Goal: Task Accomplishment & Management: Manage account settings

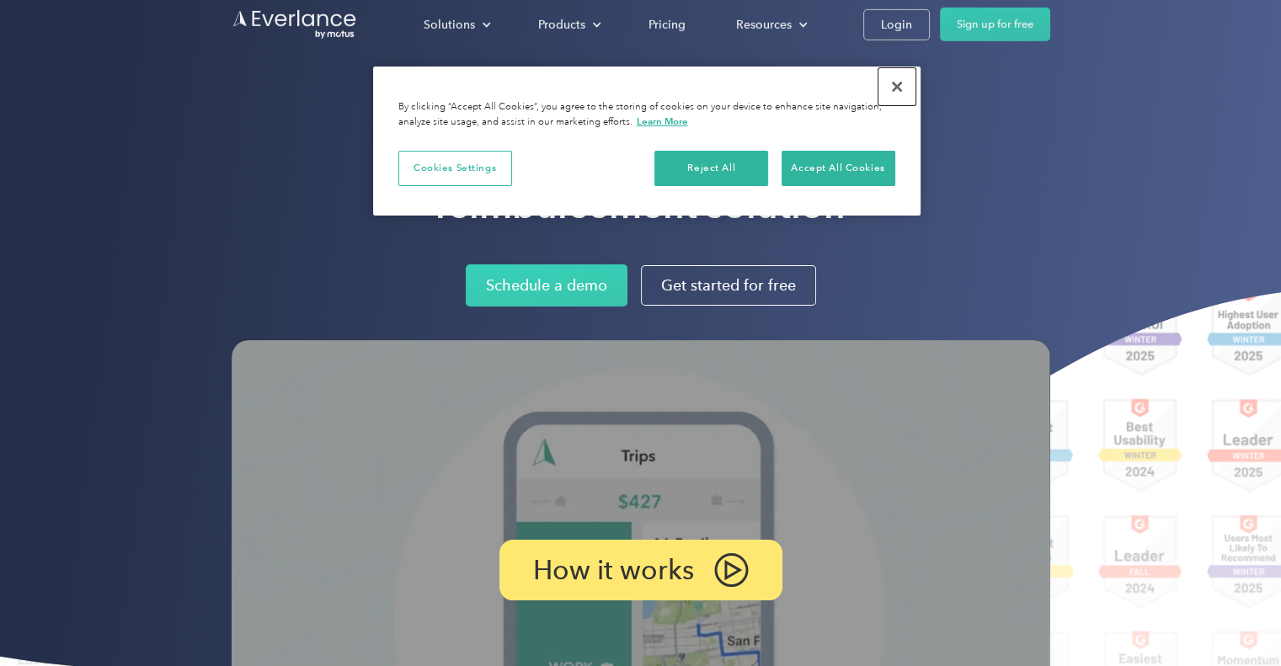
click at [906, 87] on button "Close" at bounding box center [897, 86] width 37 height 37
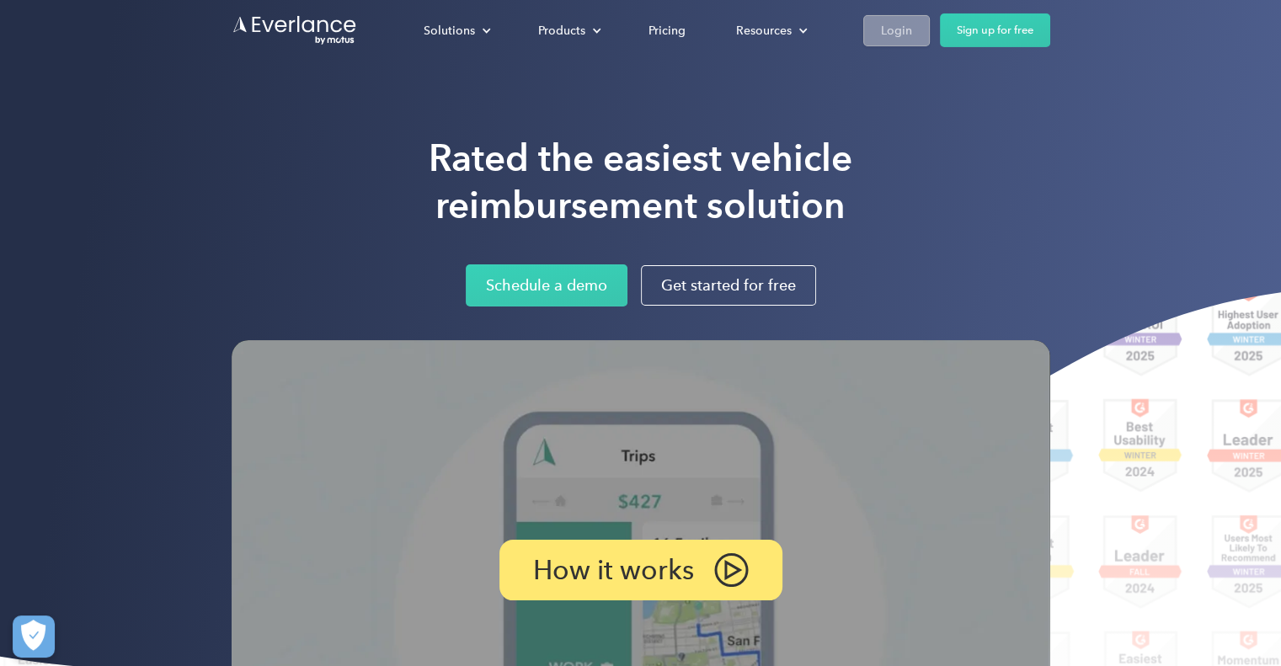
click at [895, 14] on link "Login" at bounding box center [897, 29] width 67 height 31
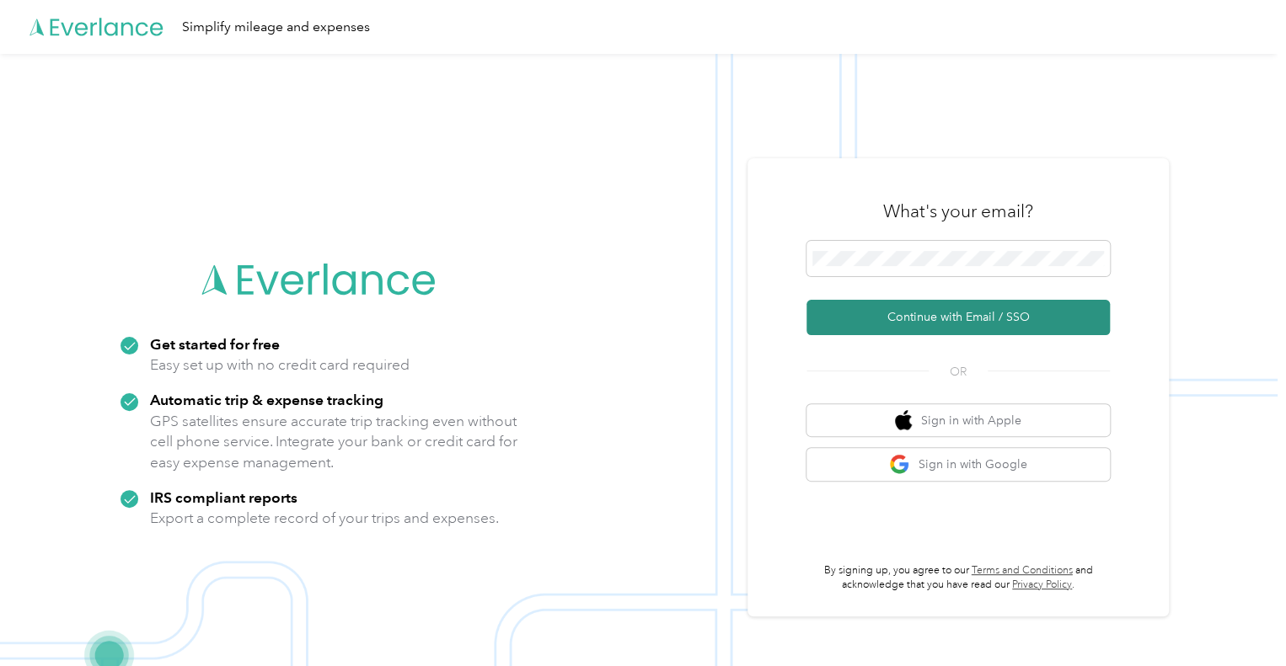
click at [961, 325] on button "Continue with Email / SSO" at bounding box center [957, 317] width 303 height 35
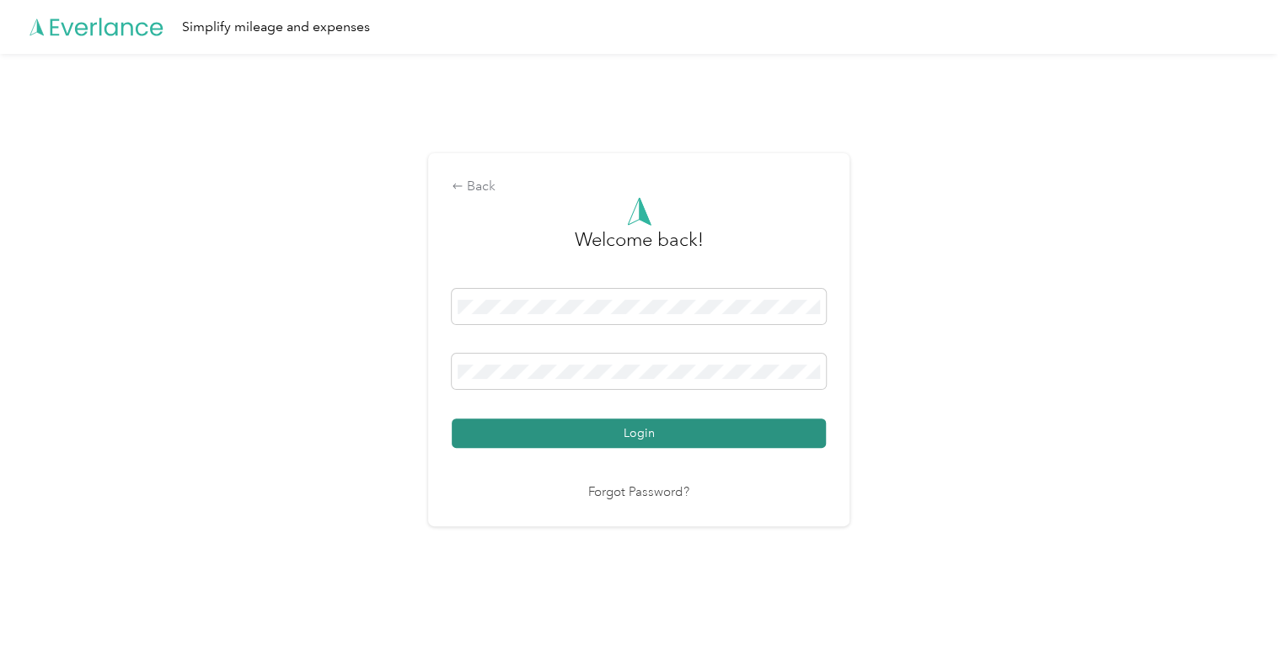
click at [671, 447] on button "Login" at bounding box center [639, 433] width 374 height 29
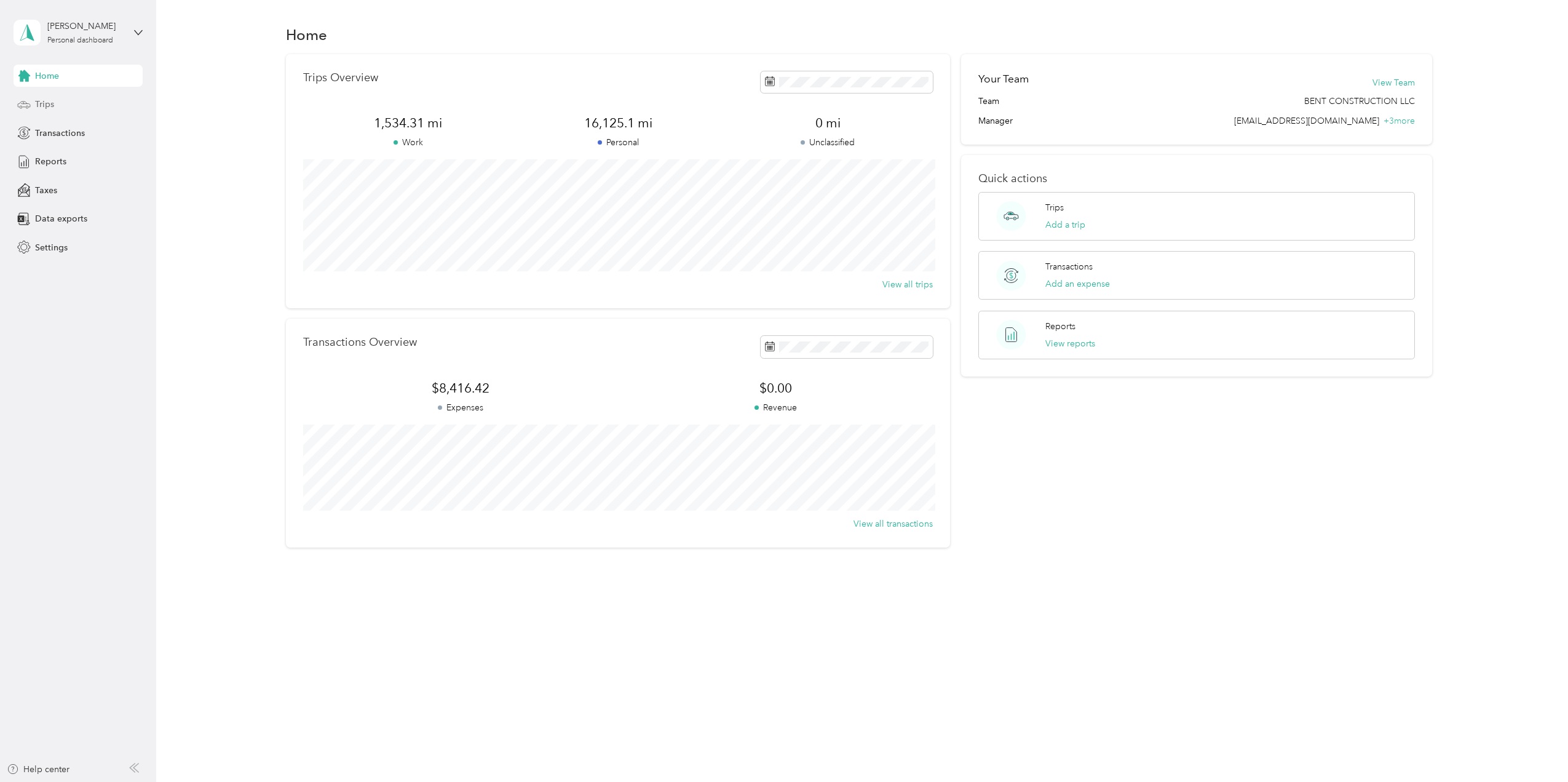
click at [72, 104] on div "Trips" at bounding box center [78, 104] width 129 height 22
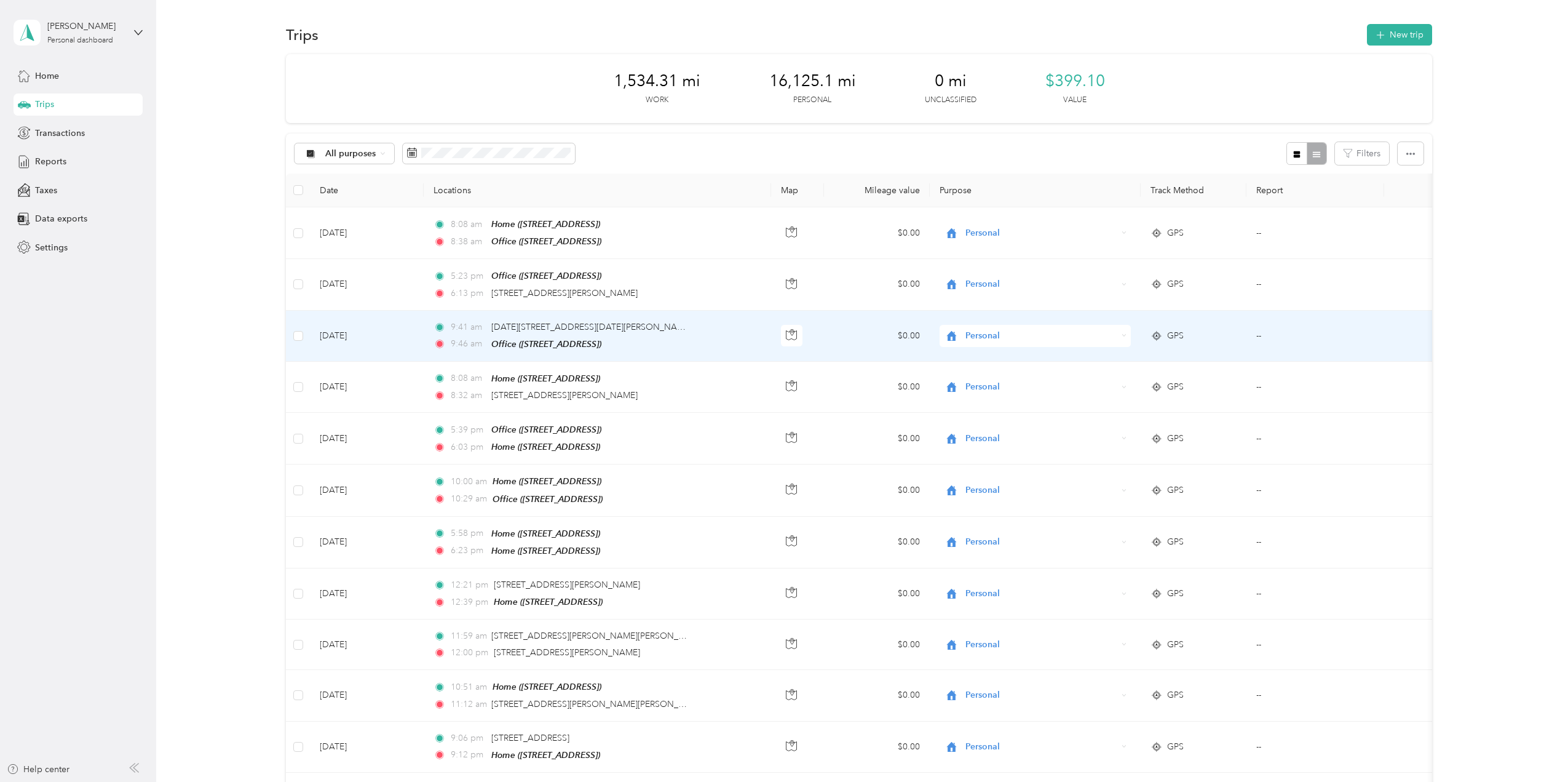
click at [938, 333] on span "Personal" at bounding box center [1031, 336] width 174 height 14
click at [938, 358] on span "BENT CONSTRUCTION LLC" at bounding box center [1046, 356] width 153 height 13
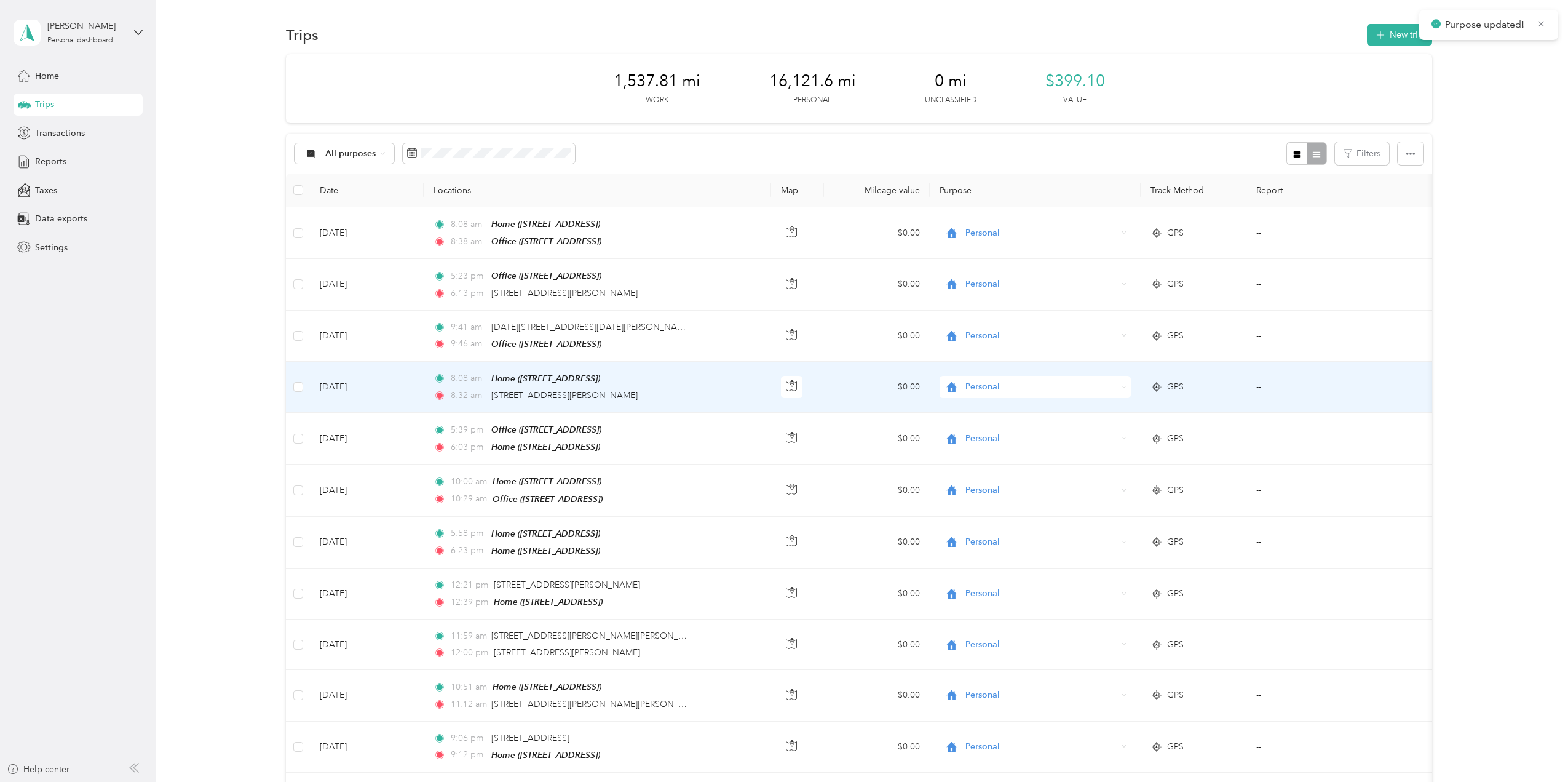
click at [938, 387] on span "Personal" at bounding box center [1042, 387] width 152 height 14
click at [938, 407] on span "BENT CONSTRUCTION LLC" at bounding box center [1046, 407] width 153 height 13
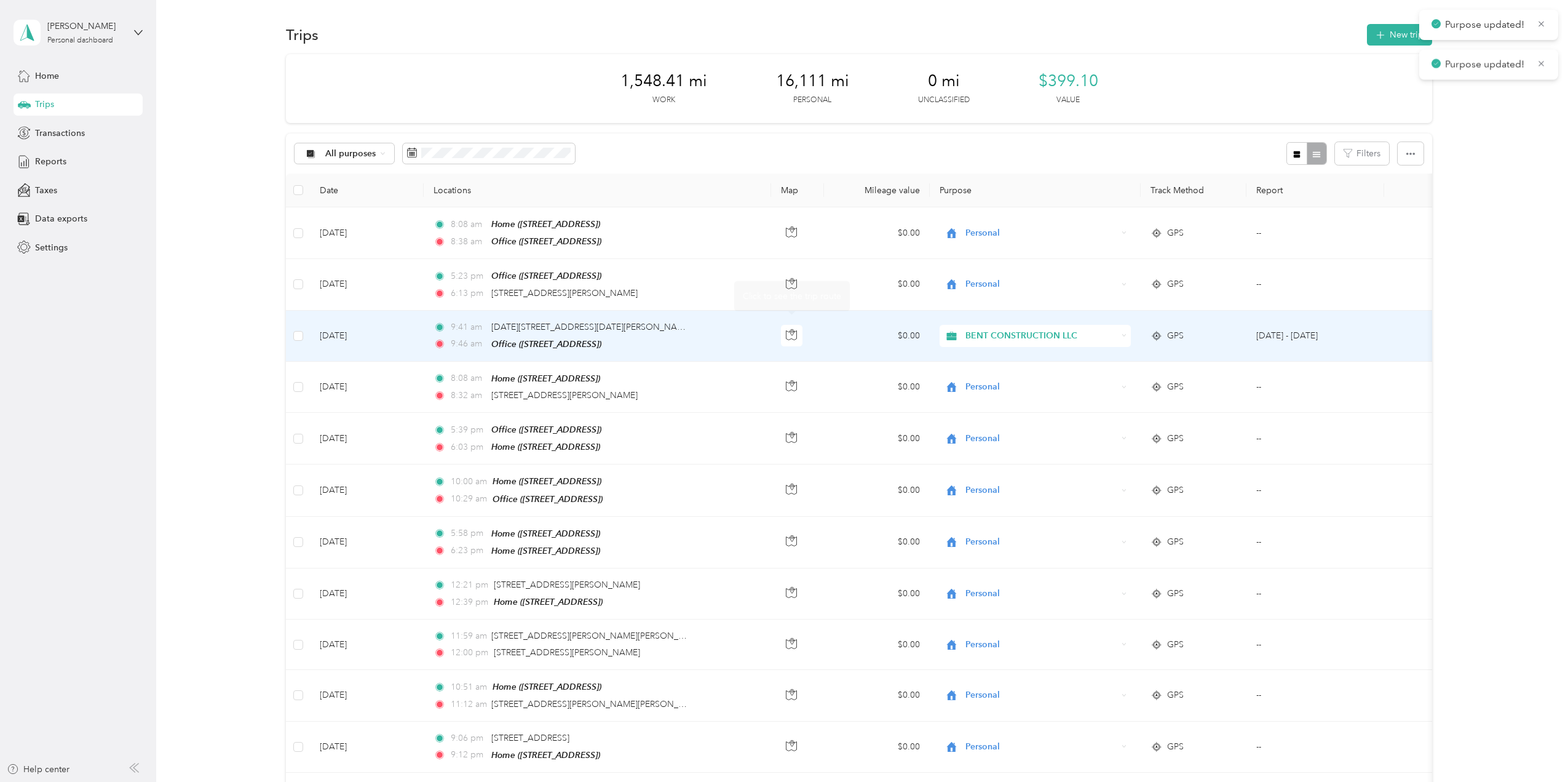
click at [747, 337] on td "9:41 am [DATE][STREET_ADDRESS][DATE][PERSON_NAME] 9:46 am Office ([STREET_ADDRE…" at bounding box center [597, 336] width 347 height 51
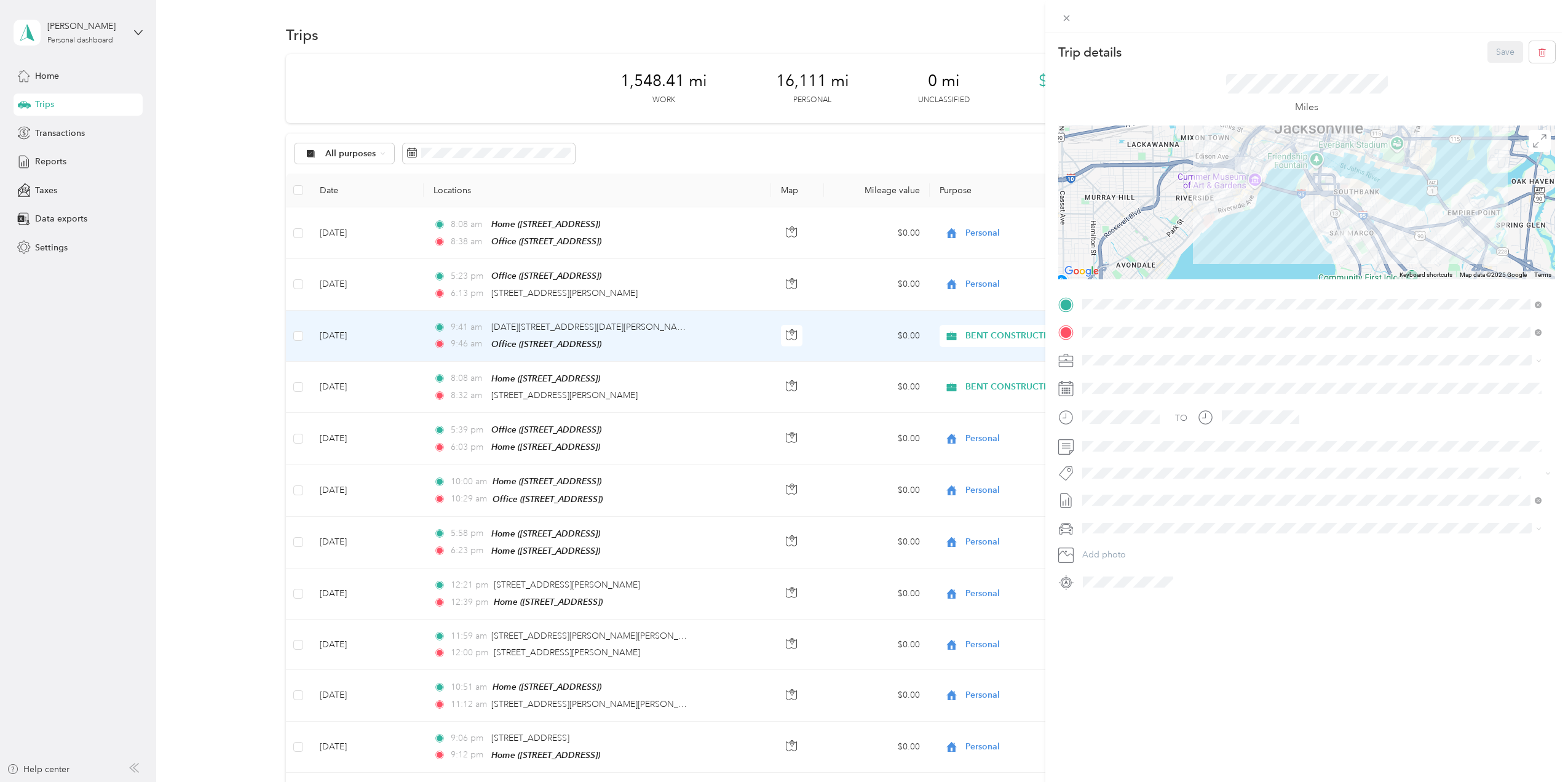
click at [938, 486] on span "[GEOGRAPHIC_DATA][DEMOGRAPHIC_DATA]" at bounding box center [1177, 494] width 162 height 11
click at [938, 53] on button "Save" at bounding box center [1505, 51] width 36 height 21
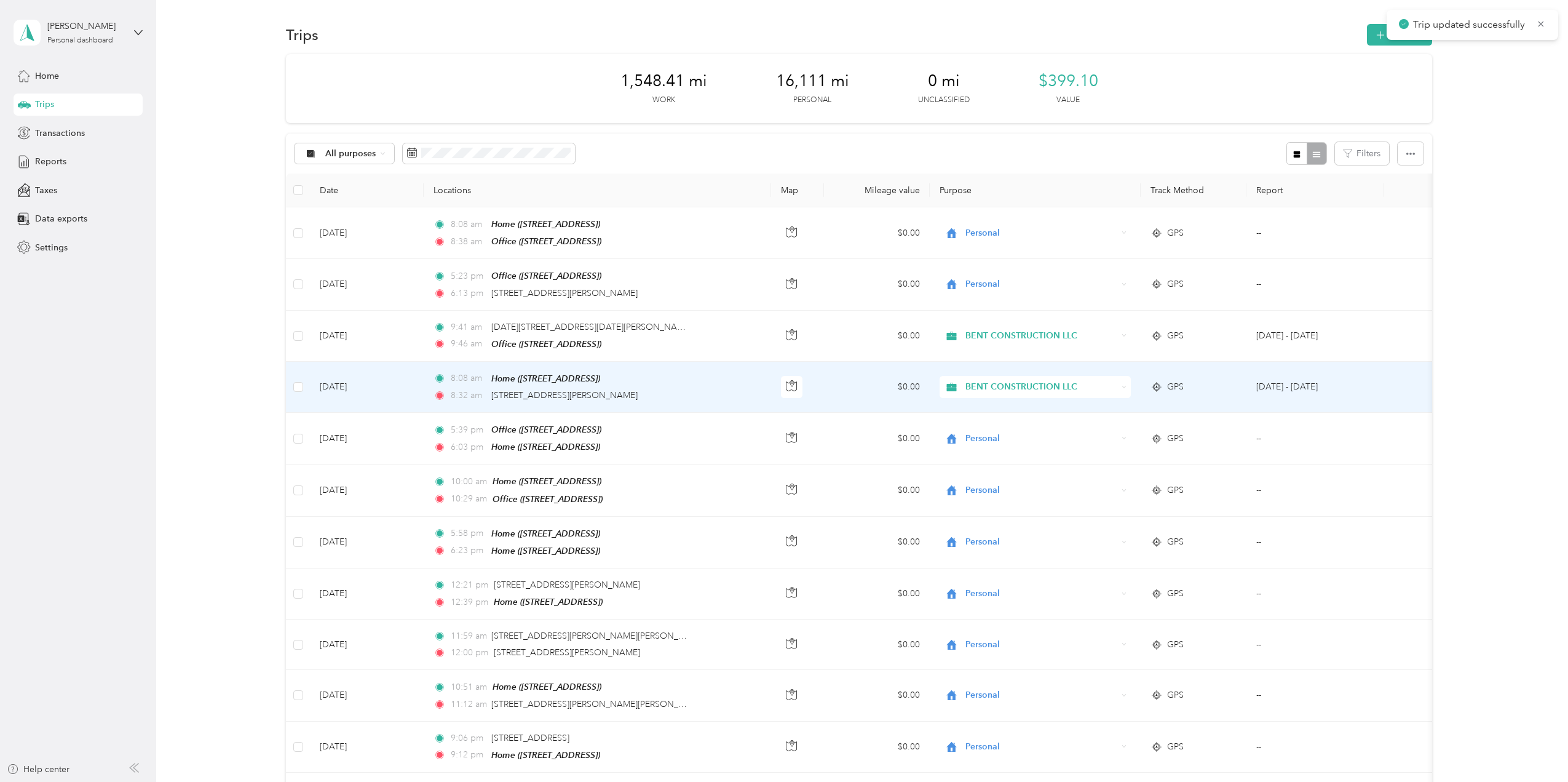
click at [768, 387] on td "8:08 am Home ([STREET_ADDRESS]) 8:32 am [STREET_ADDRESS][PERSON_NAME]" at bounding box center [597, 387] width 347 height 51
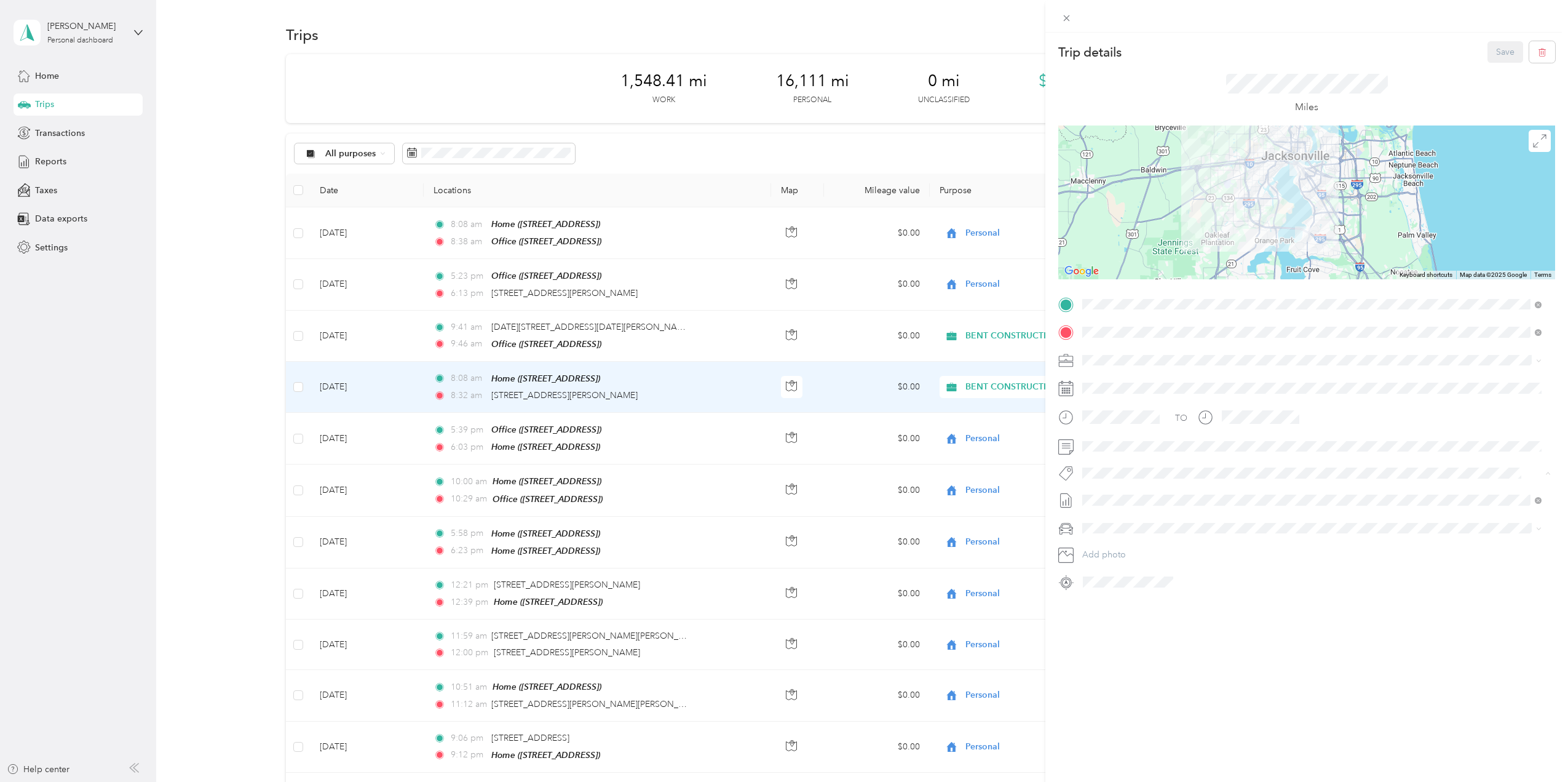
click at [938, 486] on li "[GEOGRAPHIC_DATA][DEMOGRAPHIC_DATA]" at bounding box center [1312, 494] width 468 height 24
click at [938, 53] on button "Save" at bounding box center [1505, 51] width 36 height 21
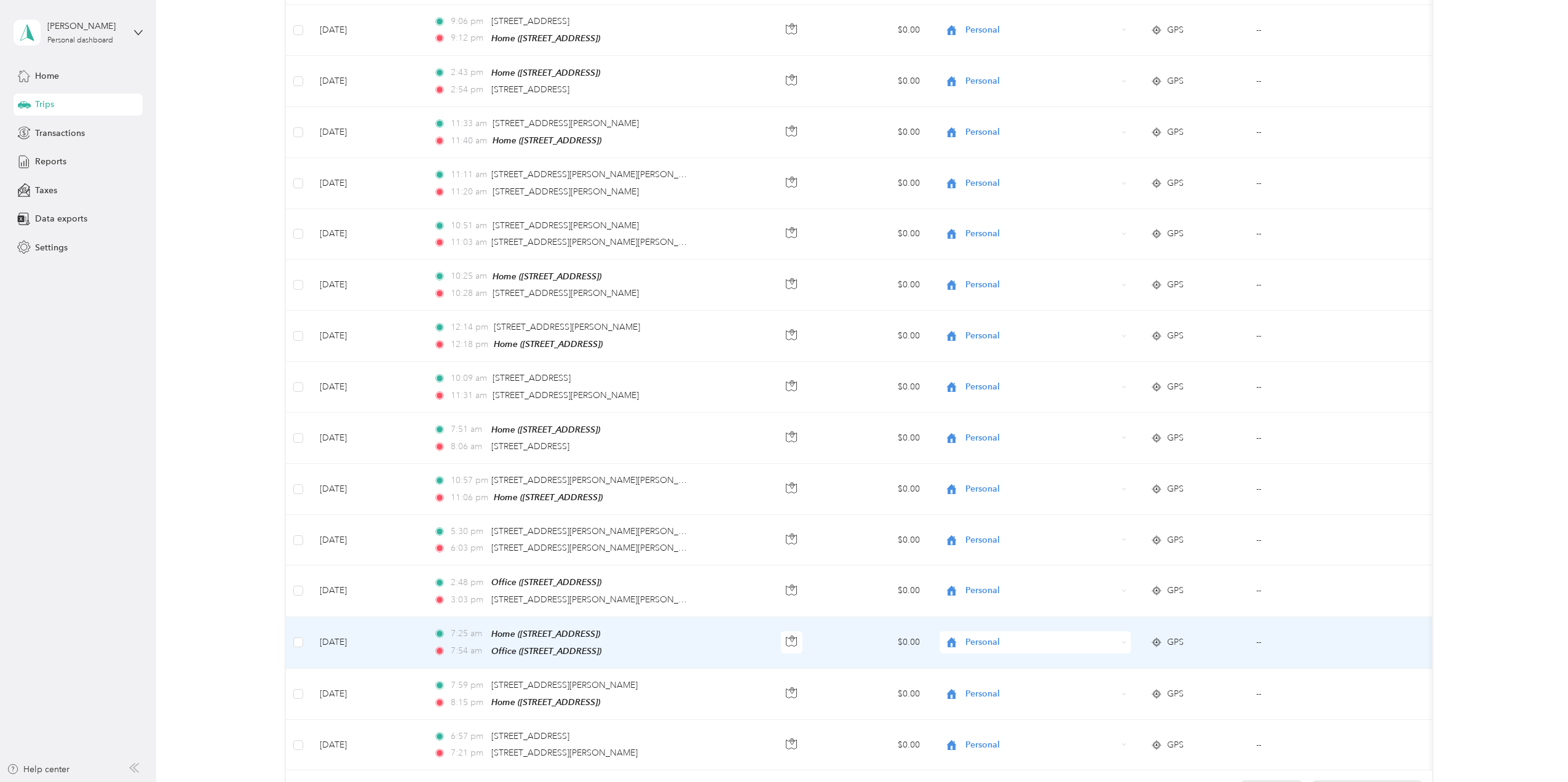
scroll to position [738, 0]
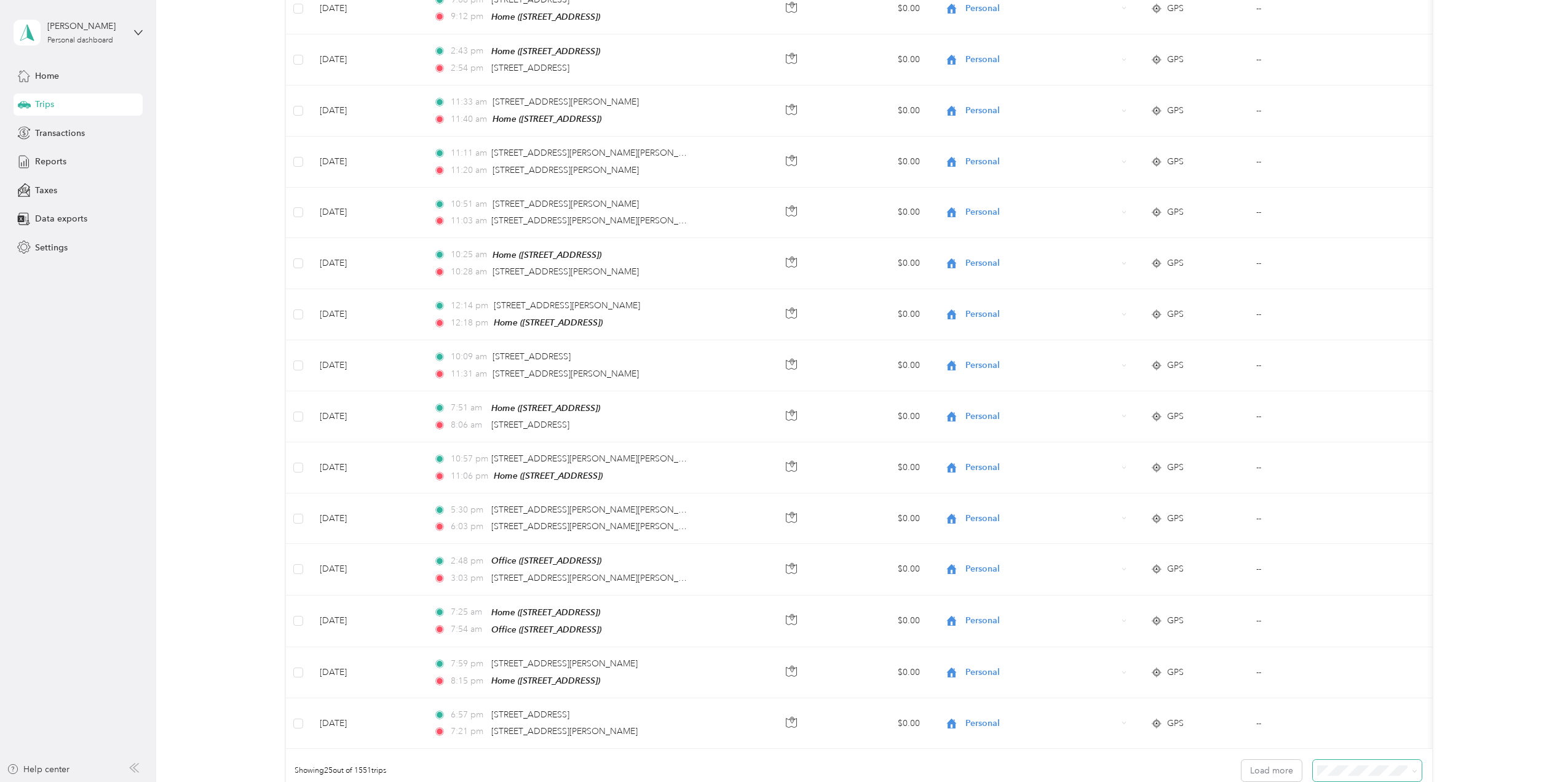
click at [938, 486] on span at bounding box center [1367, 770] width 109 height 21
click at [938, 486] on li "100 per load" at bounding box center [1364, 742] width 109 height 21
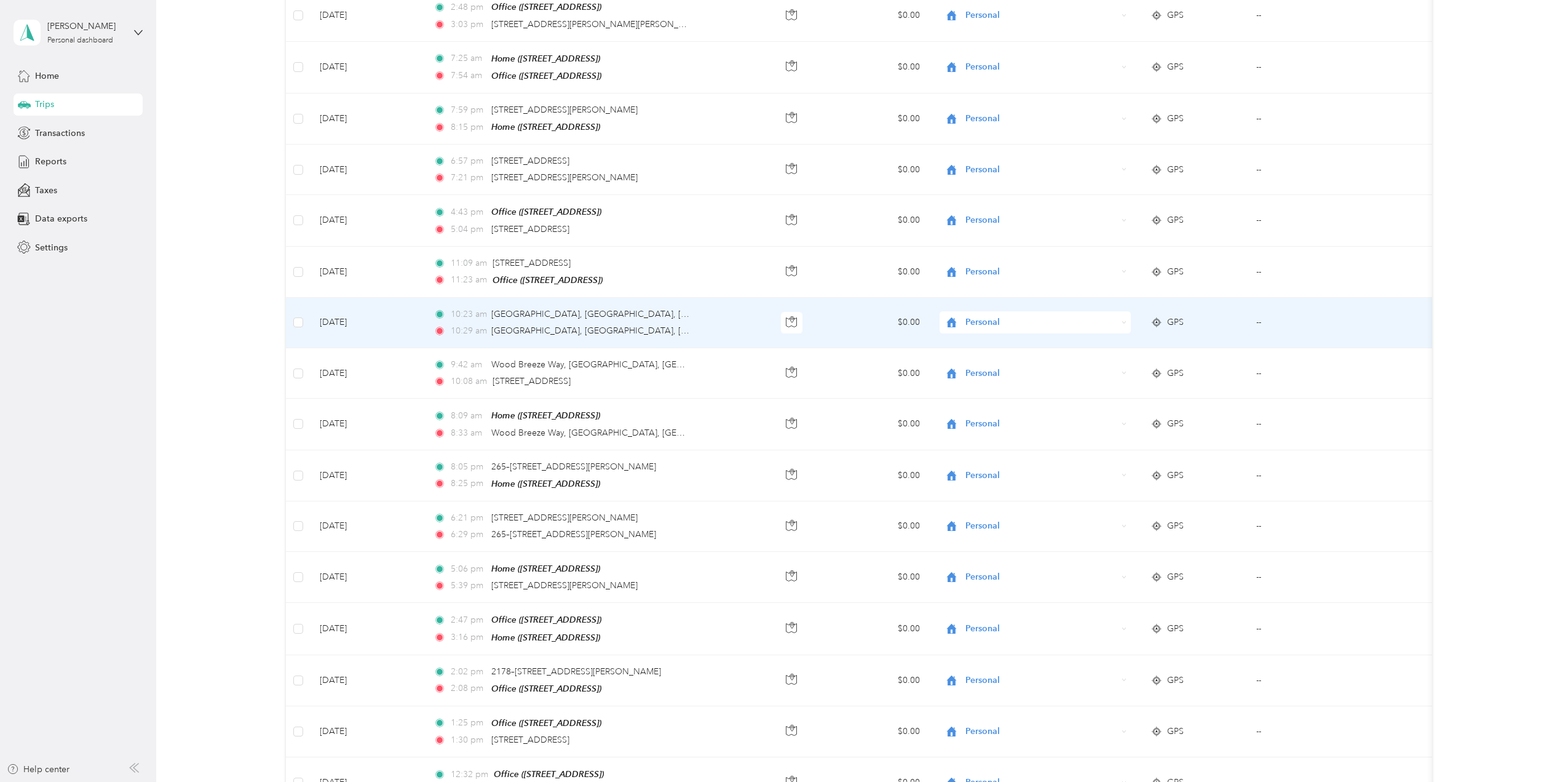
scroll to position [1354, 0]
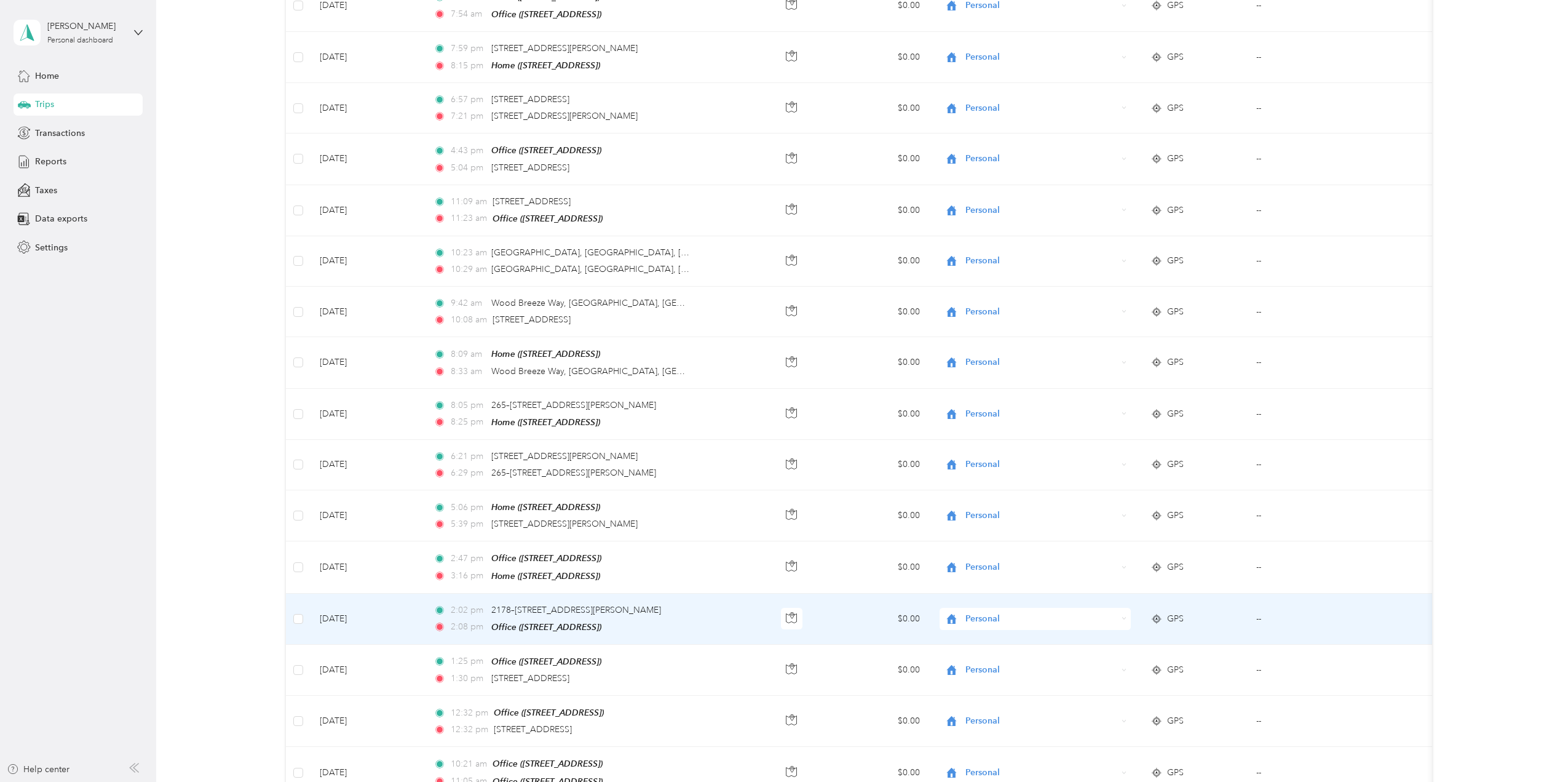
click at [938, 486] on span "Personal" at bounding box center [1042, 618] width 152 height 14
drag, startPoint x: 1017, startPoint y: 640, endPoint x: 1023, endPoint y: 619, distance: 21.8
click at [938, 486] on span "Personal" at bounding box center [1042, 618] width 152 height 14
click at [938, 486] on span "BENT CONSTRUCTION LLC" at bounding box center [1046, 622] width 153 height 13
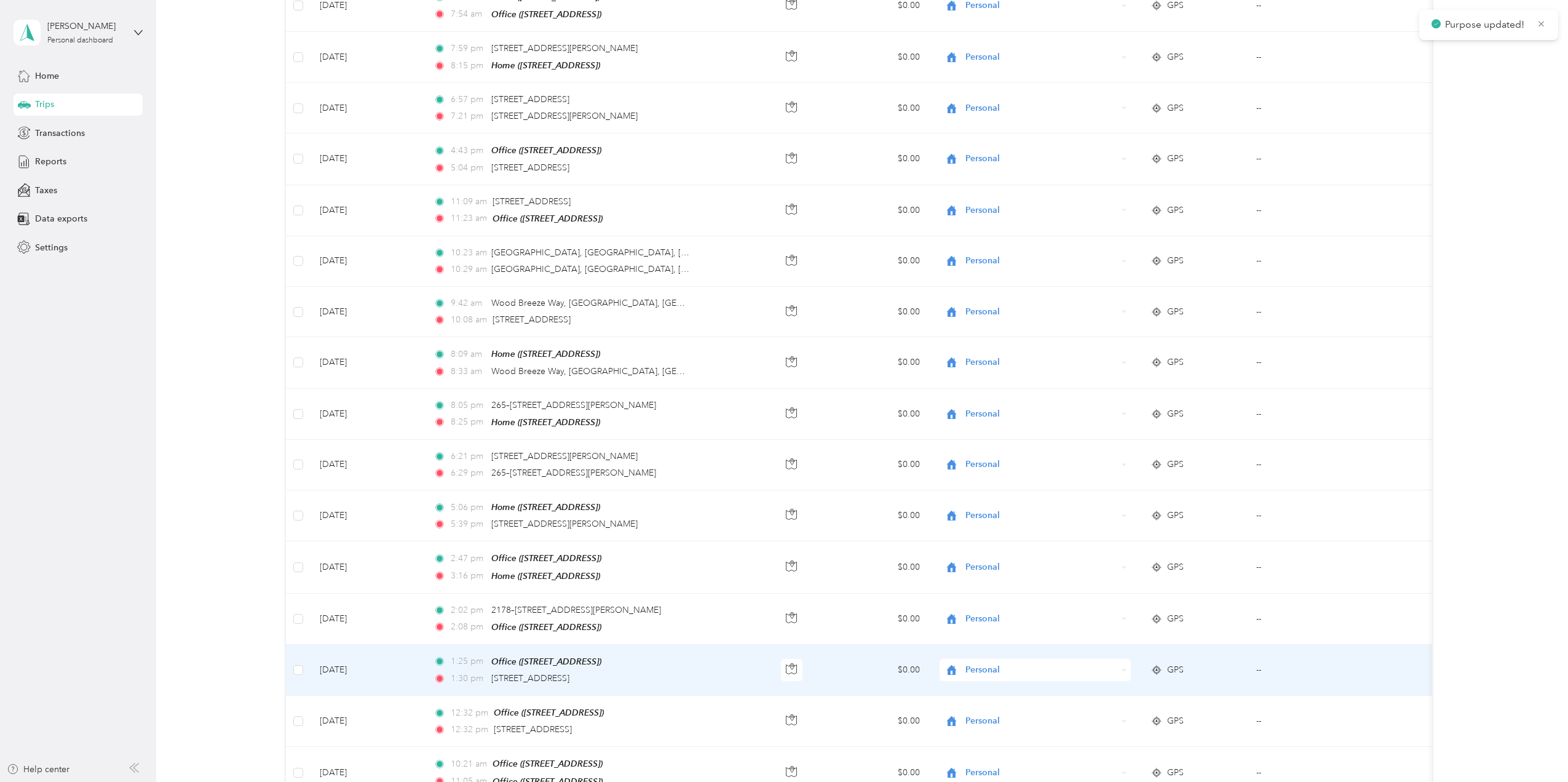
click at [938, 486] on span "Personal" at bounding box center [1042, 670] width 152 height 14
click at [938, 486] on span "BENT CONSTRUCTION LLC" at bounding box center [1046, 668] width 153 height 13
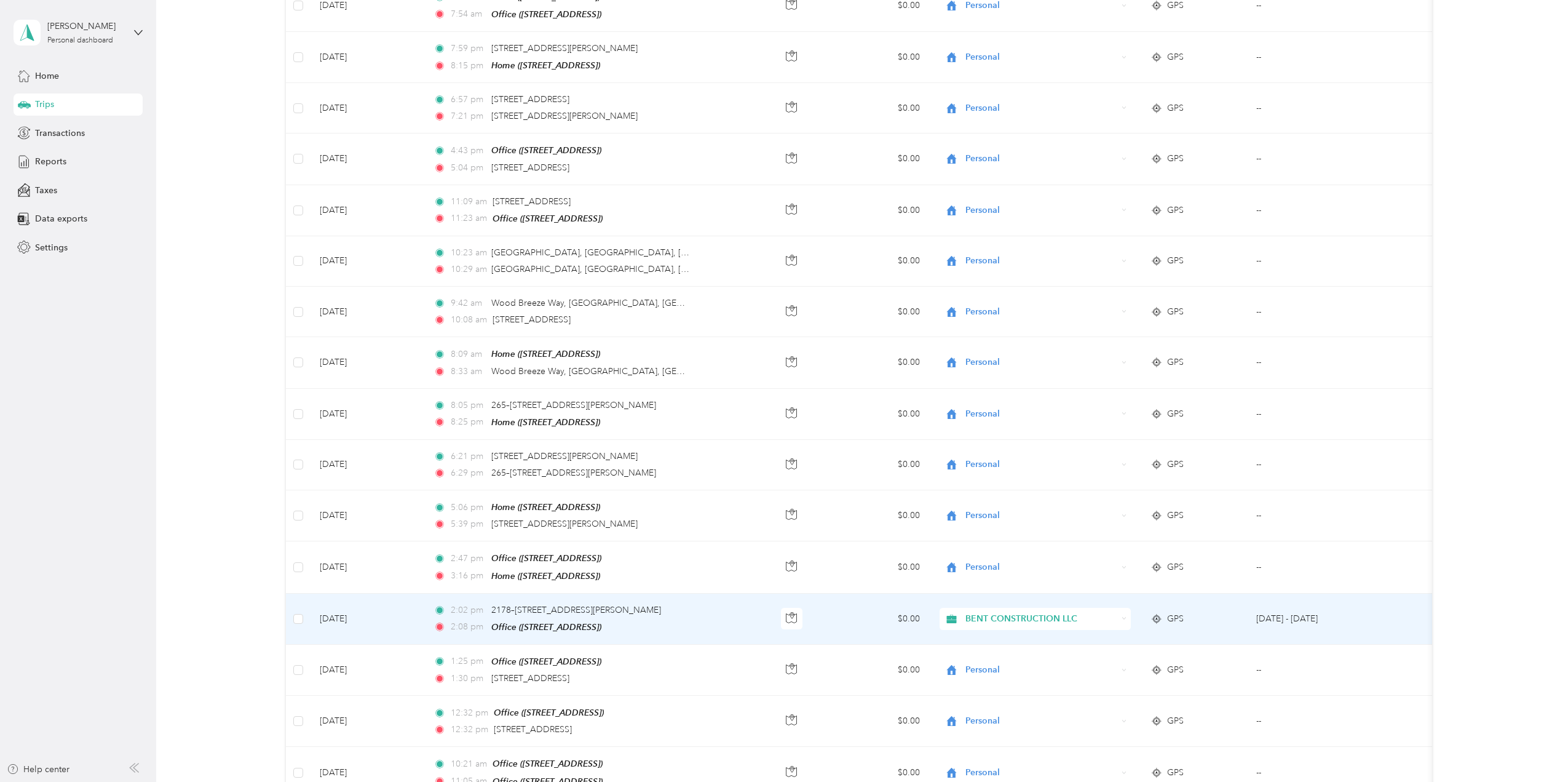
click at [892, 486] on td "$0.00" at bounding box center [877, 619] width 106 height 51
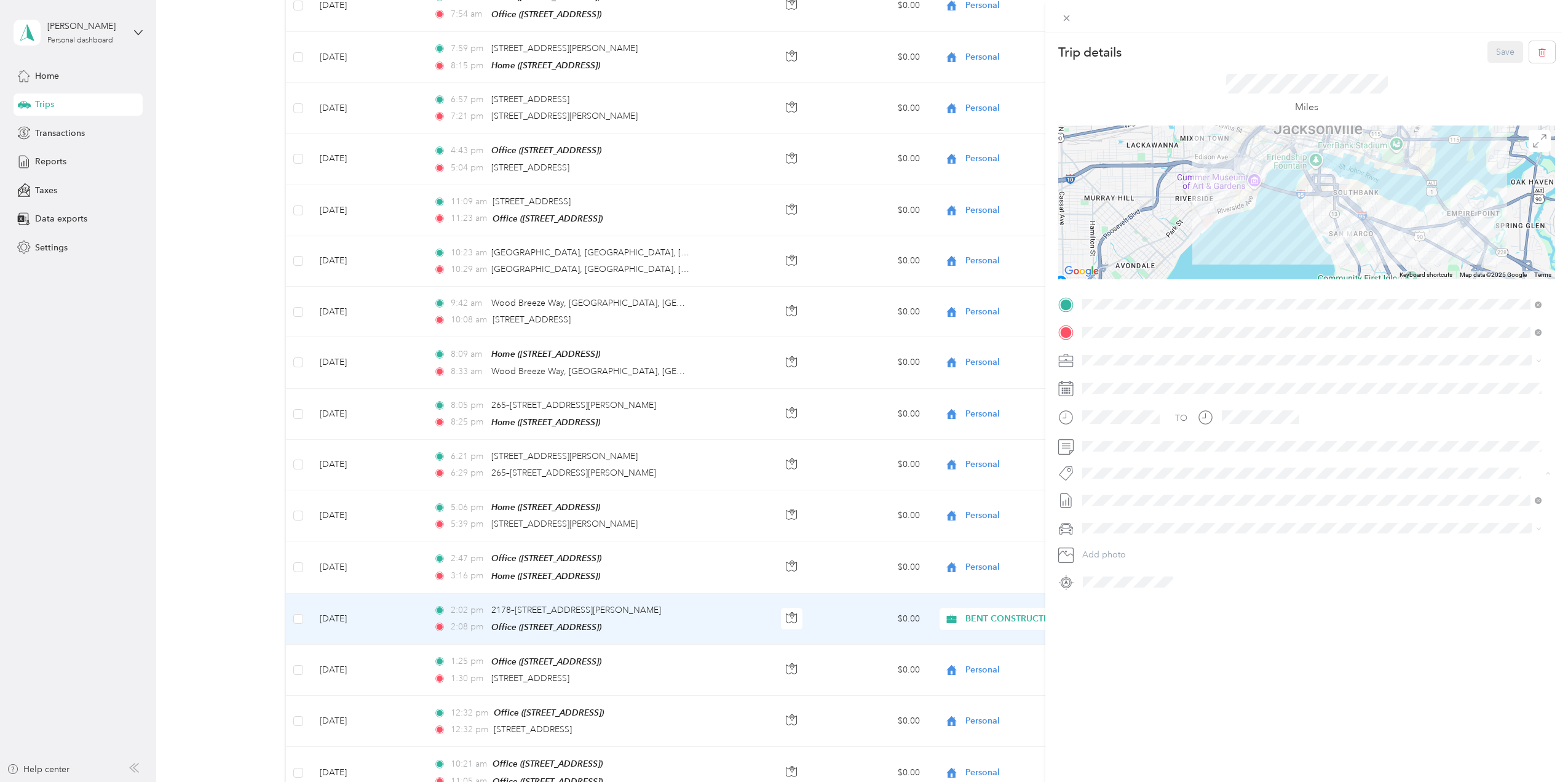
click at [938, 486] on button "[GEOGRAPHIC_DATA][DEMOGRAPHIC_DATA]" at bounding box center [1177, 494] width 180 height 15
click at [938, 48] on button "Save" at bounding box center [1505, 51] width 36 height 21
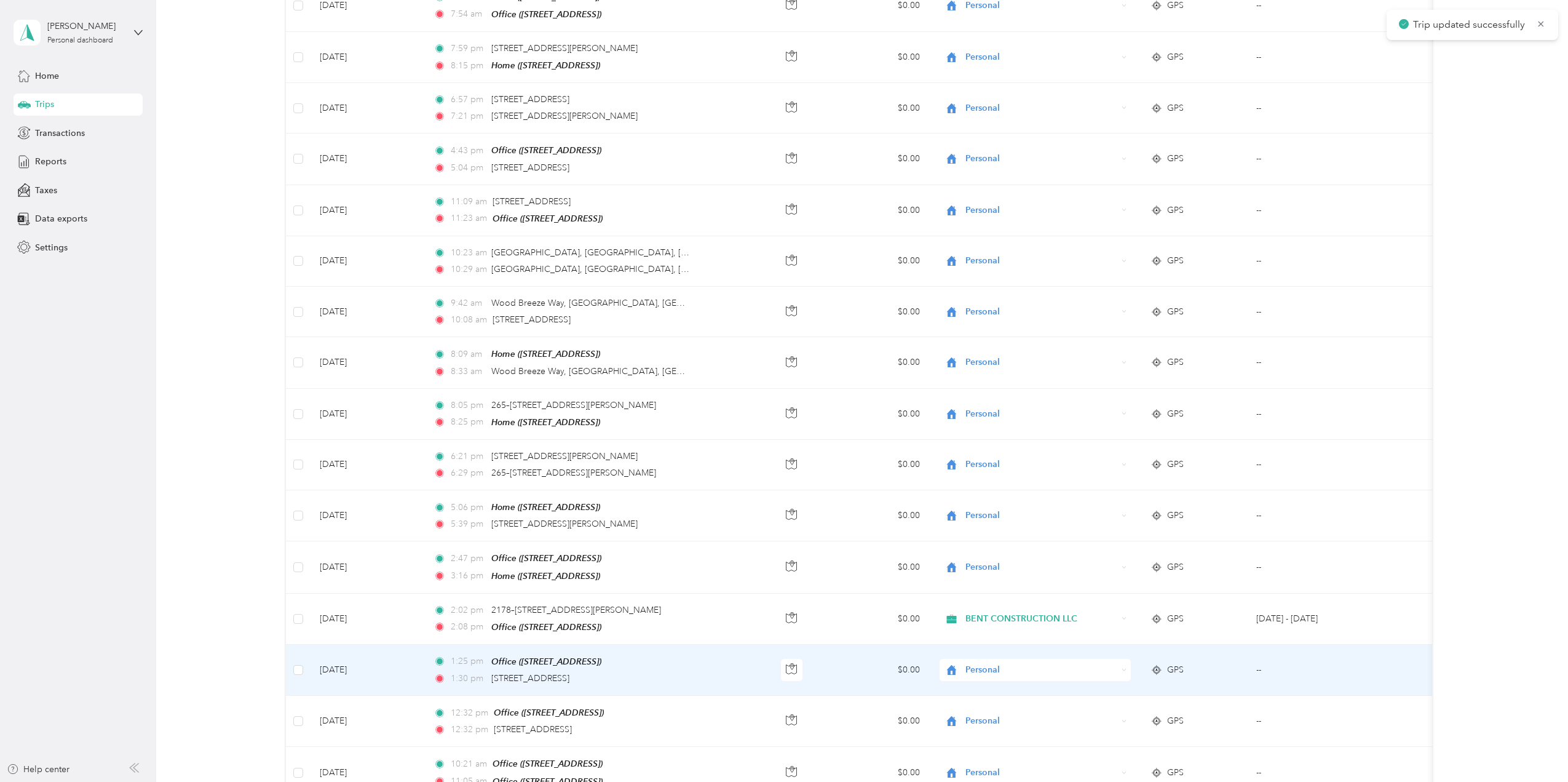
click at [938, 486] on span "Personal" at bounding box center [1042, 670] width 152 height 14
click at [938, 486] on ol "BENT CONSTRUCTION LLC Personal" at bounding box center [1035, 680] width 192 height 43
click at [885, 486] on td "$0.00" at bounding box center [877, 670] width 106 height 51
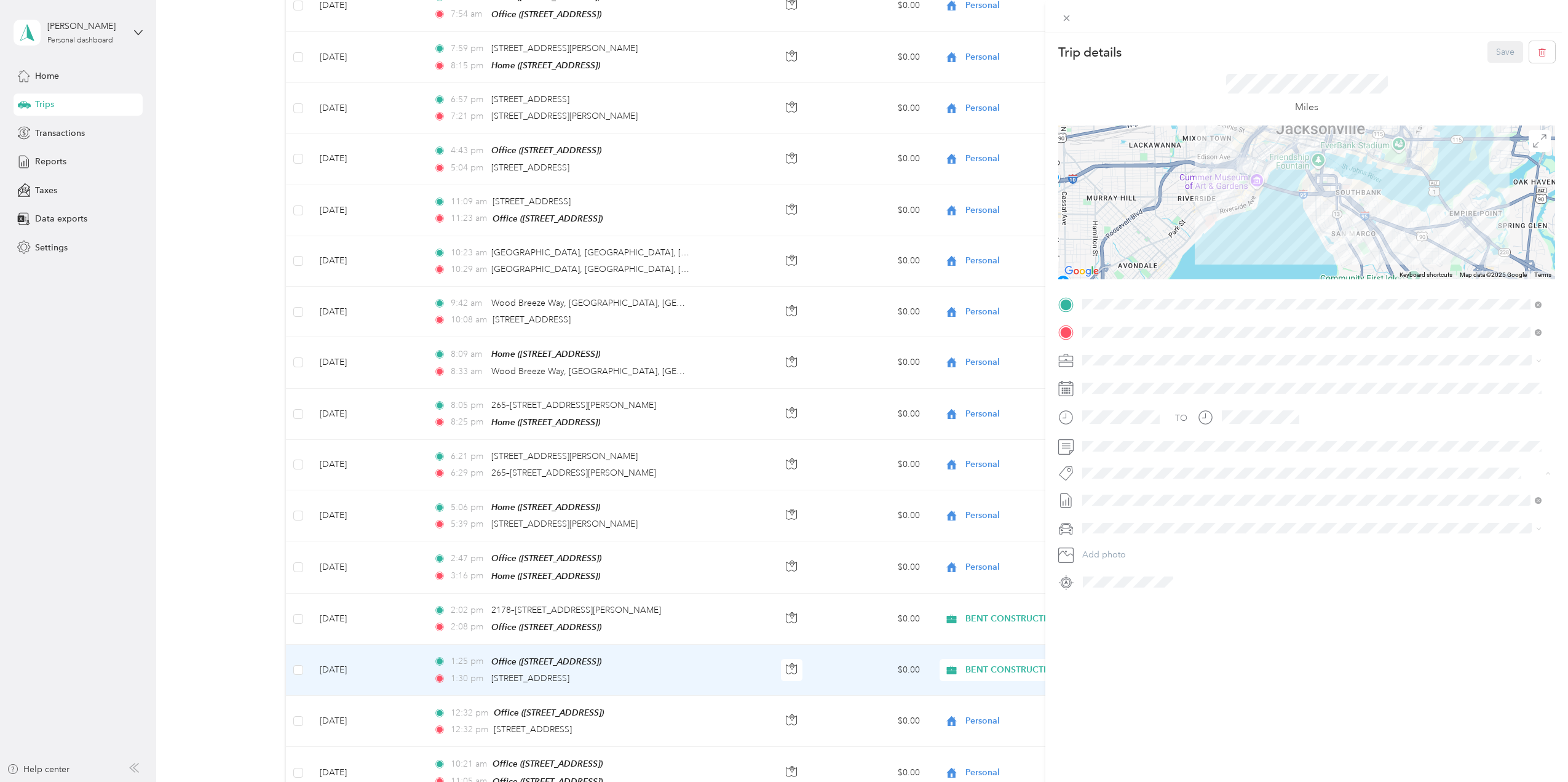
click at [938, 486] on li "[GEOGRAPHIC_DATA][DEMOGRAPHIC_DATA]" at bounding box center [1312, 494] width 468 height 24
click at [938, 53] on button "Save" at bounding box center [1505, 51] width 36 height 21
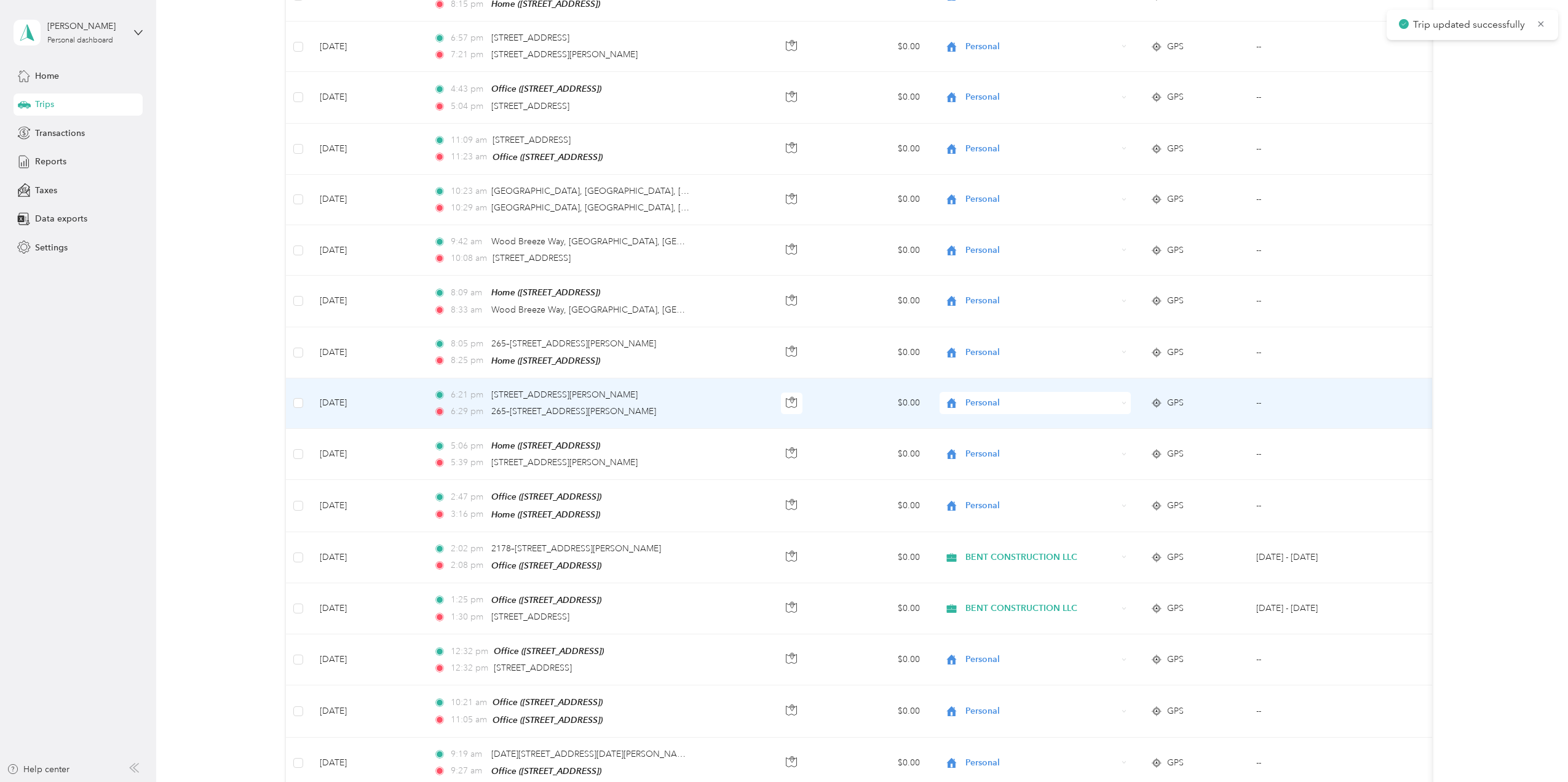
scroll to position [1476, 0]
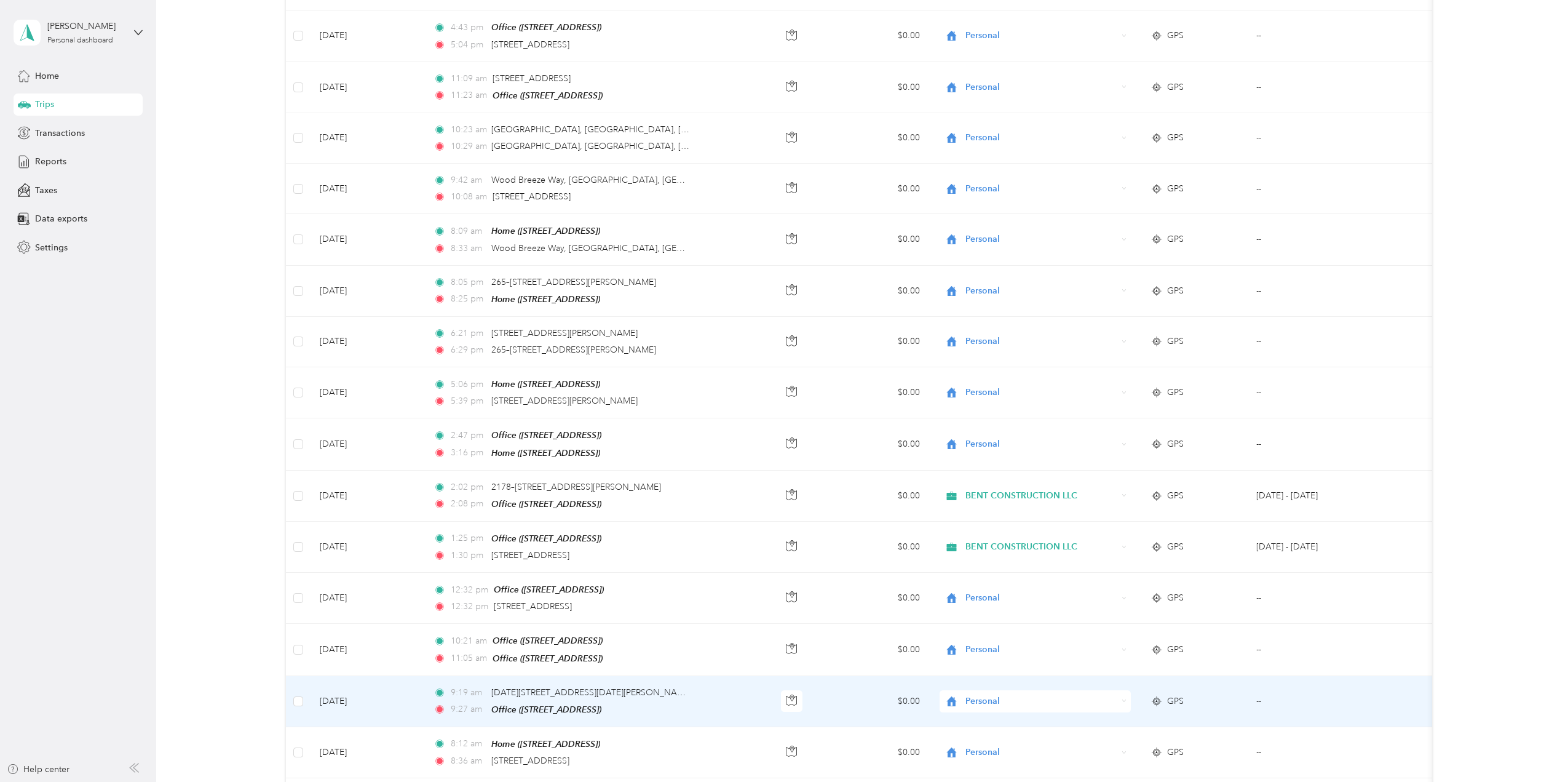
click at [938, 486] on span "Personal" at bounding box center [1042, 701] width 152 height 14
click at [938, 486] on li "BENT CONSTRUCTION LLC" at bounding box center [1035, 699] width 192 height 21
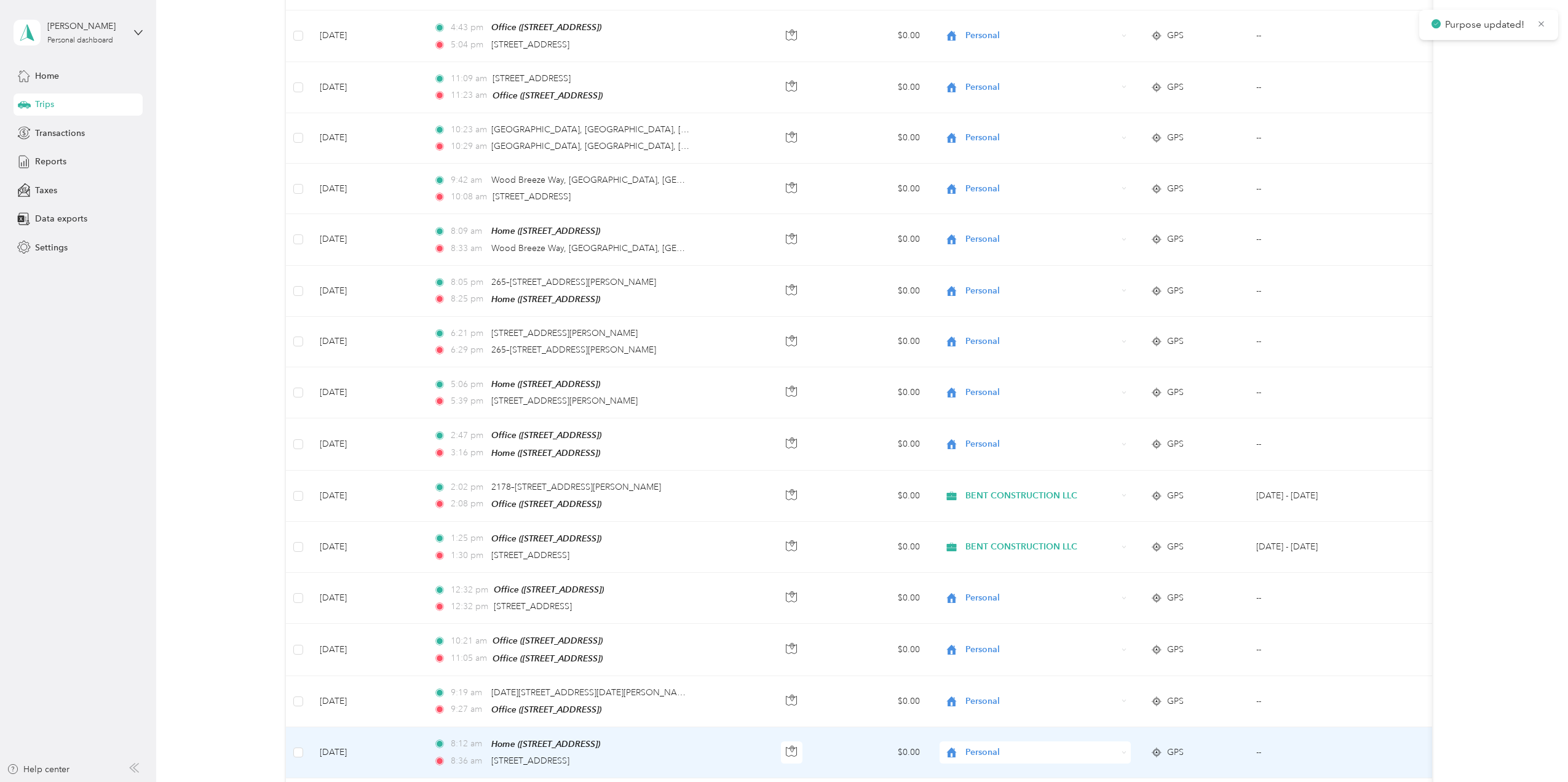
click at [938, 486] on div "Personal" at bounding box center [1035, 752] width 192 height 22
click at [938, 486] on span "BENT CONSTRUCTION LLC" at bounding box center [1046, 684] width 153 height 13
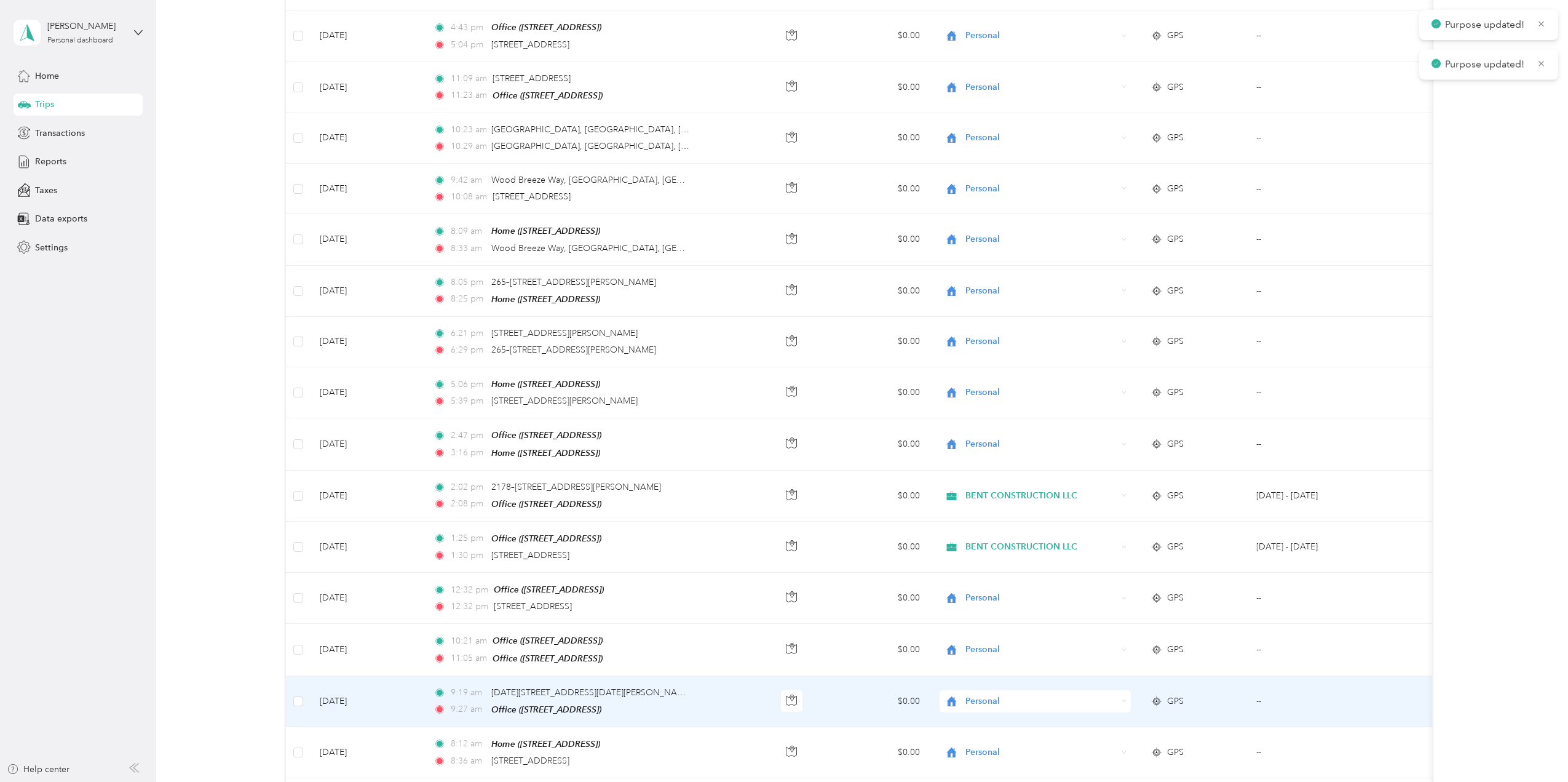
click at [880, 486] on td "$0.00" at bounding box center [877, 702] width 106 height 51
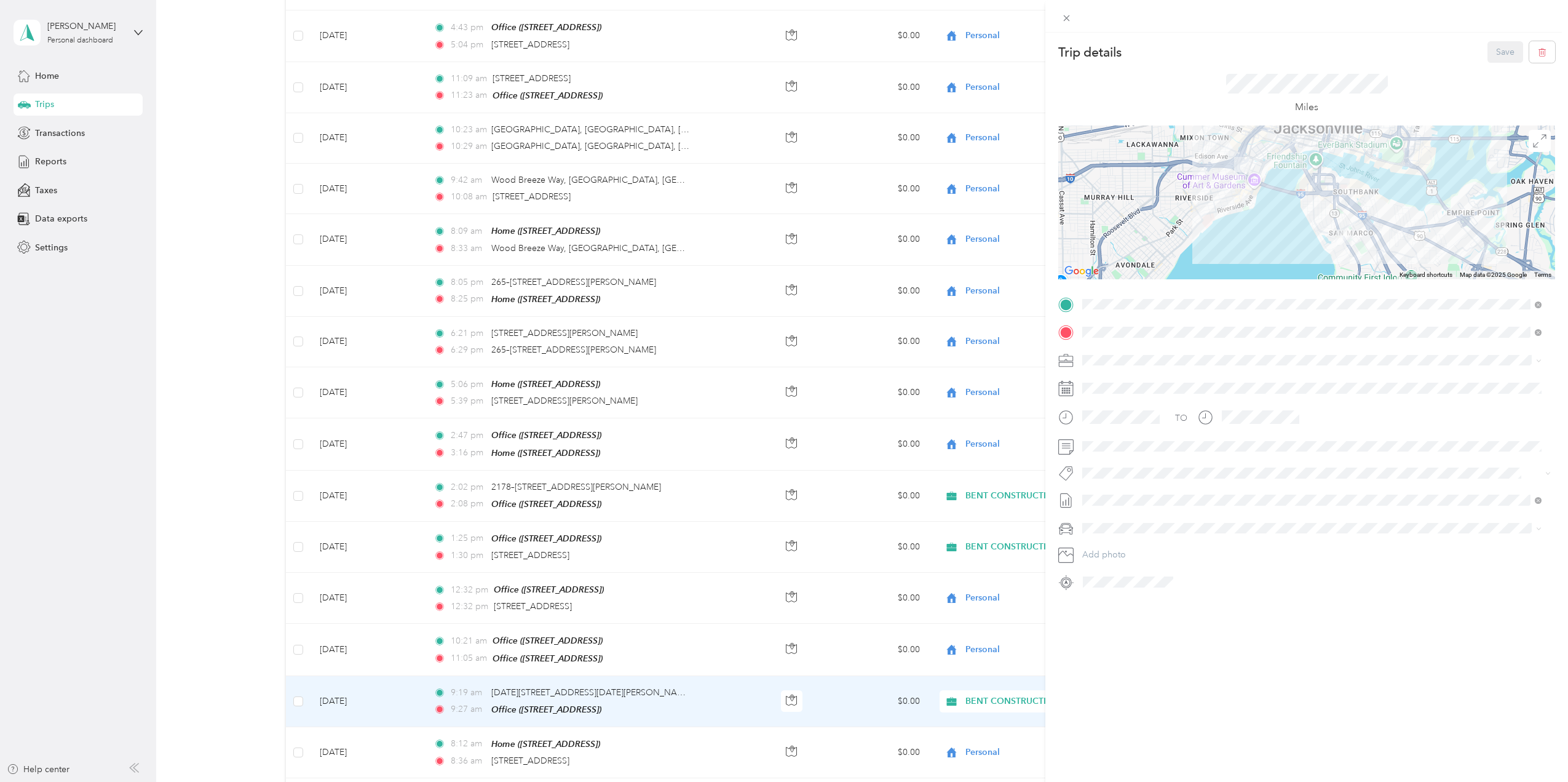
click at [938, 486] on button "[GEOGRAPHIC_DATA][DEMOGRAPHIC_DATA]" at bounding box center [1177, 494] width 180 height 15
click at [938, 51] on button "Save" at bounding box center [1505, 51] width 36 height 21
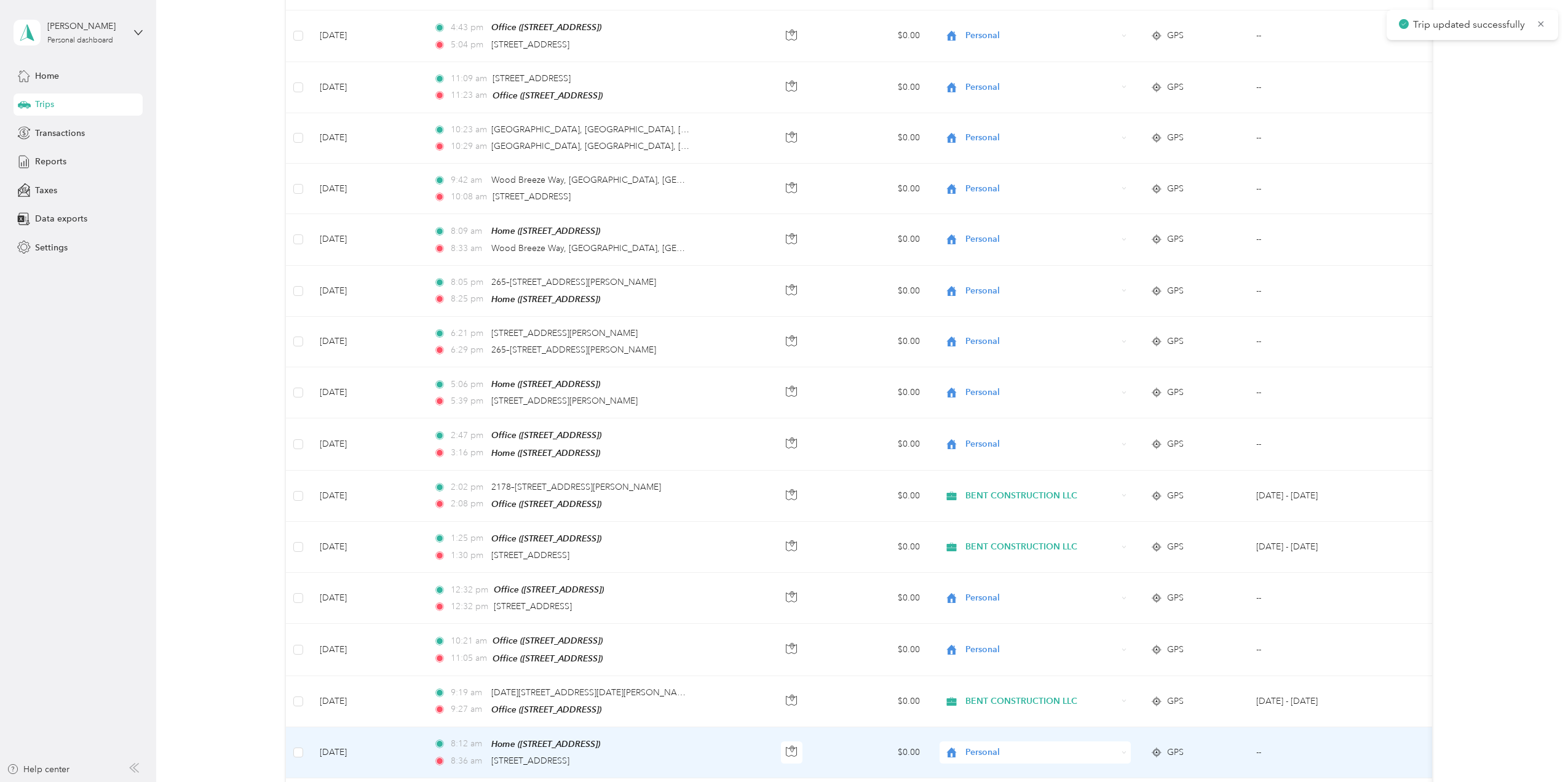
click at [938, 486] on td "Personal" at bounding box center [1036, 753] width 212 height 51
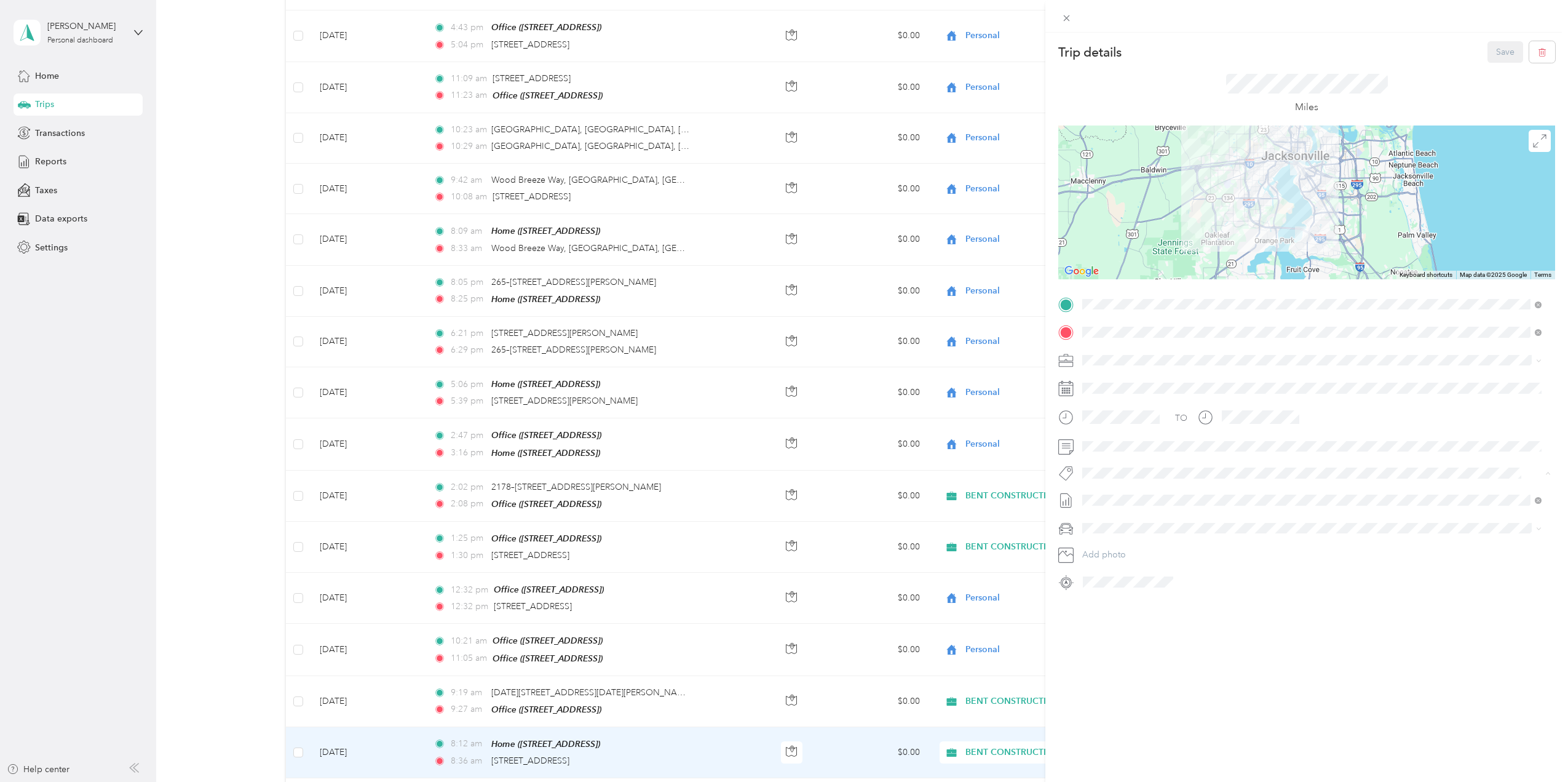
click at [938, 486] on span "[GEOGRAPHIC_DATA][DEMOGRAPHIC_DATA]" at bounding box center [1177, 495] width 162 height 11
click at [938, 51] on button "Save" at bounding box center [1505, 51] width 36 height 21
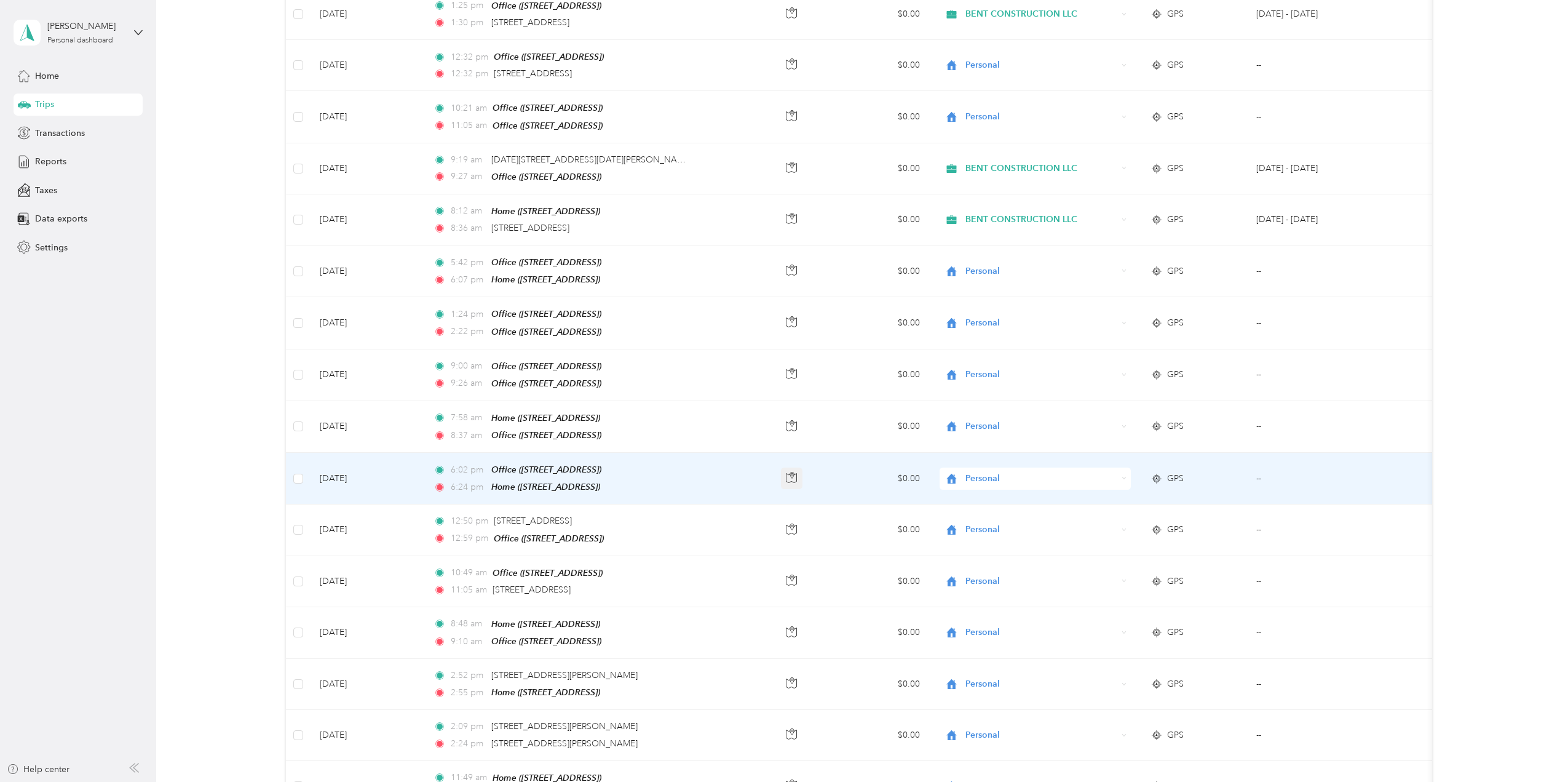
scroll to position [2030, 0]
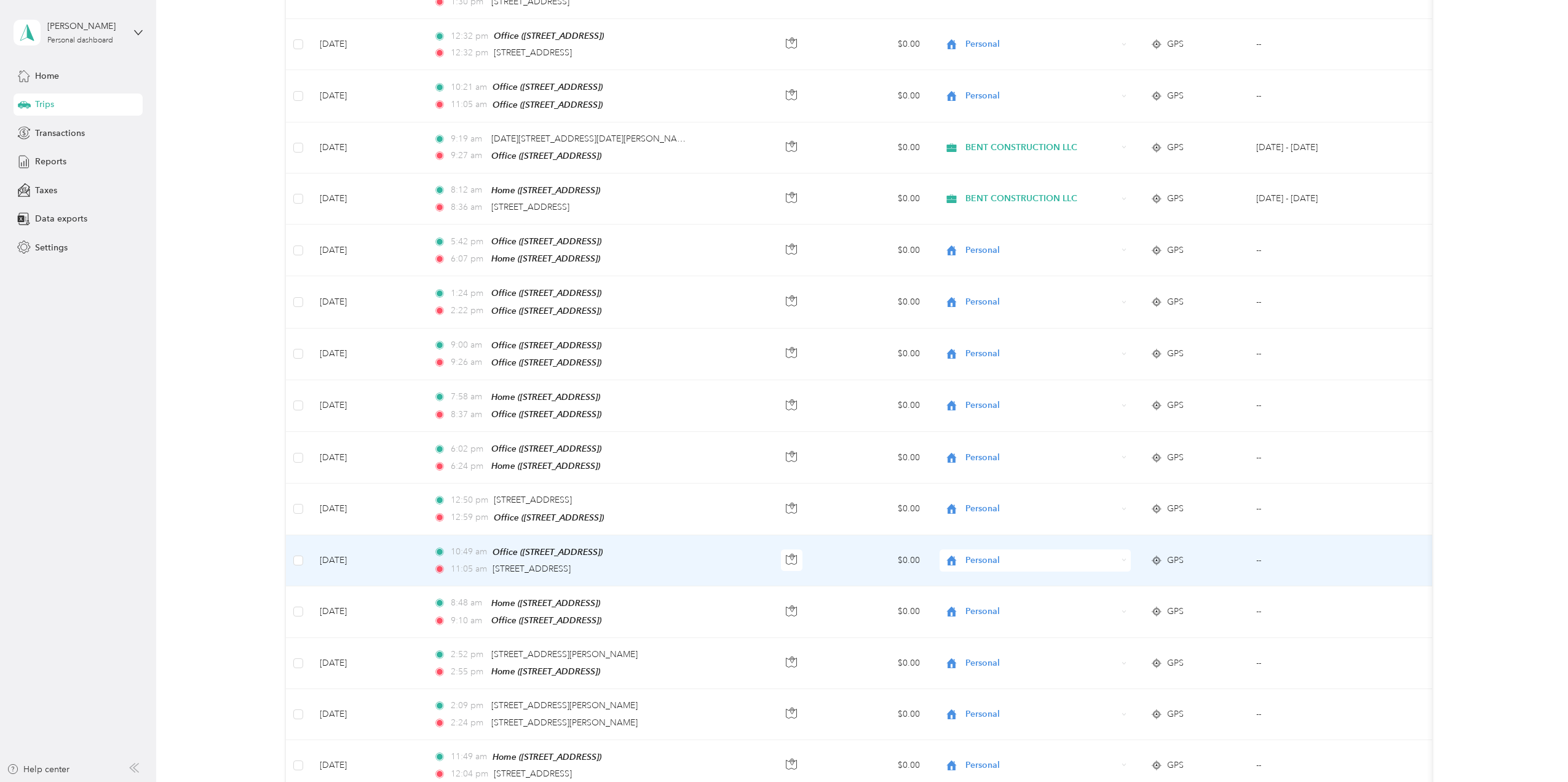
click at [737, 486] on td "10:49 am Office ([STREET_ADDRESS]) 11:05 am [STREET_ADDRESS]" at bounding box center [597, 561] width 347 height 51
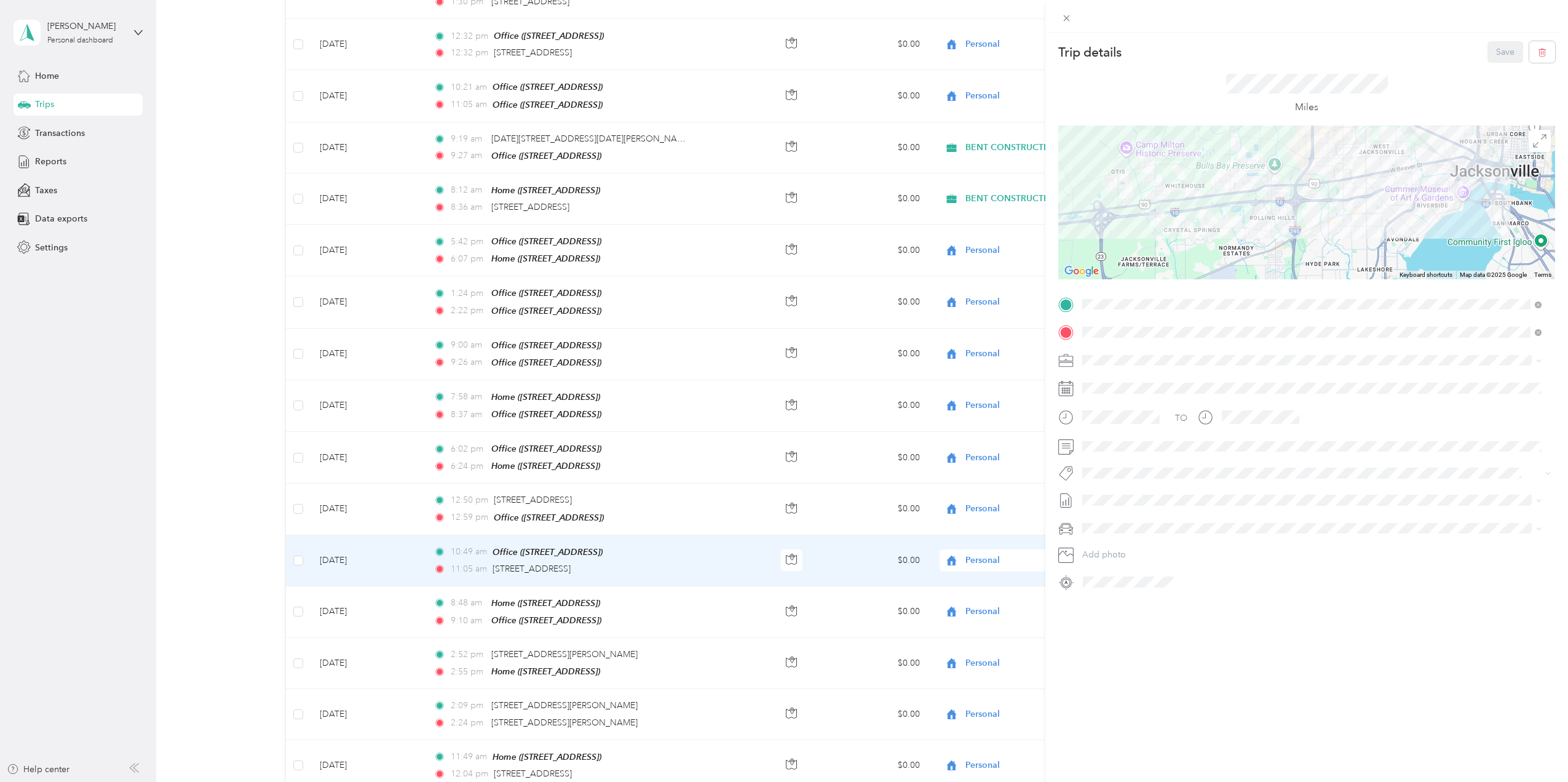
click at [830, 172] on div "Trip details Save This trip cannot be edited because it is either under review,…" at bounding box center [784, 391] width 1568 height 782
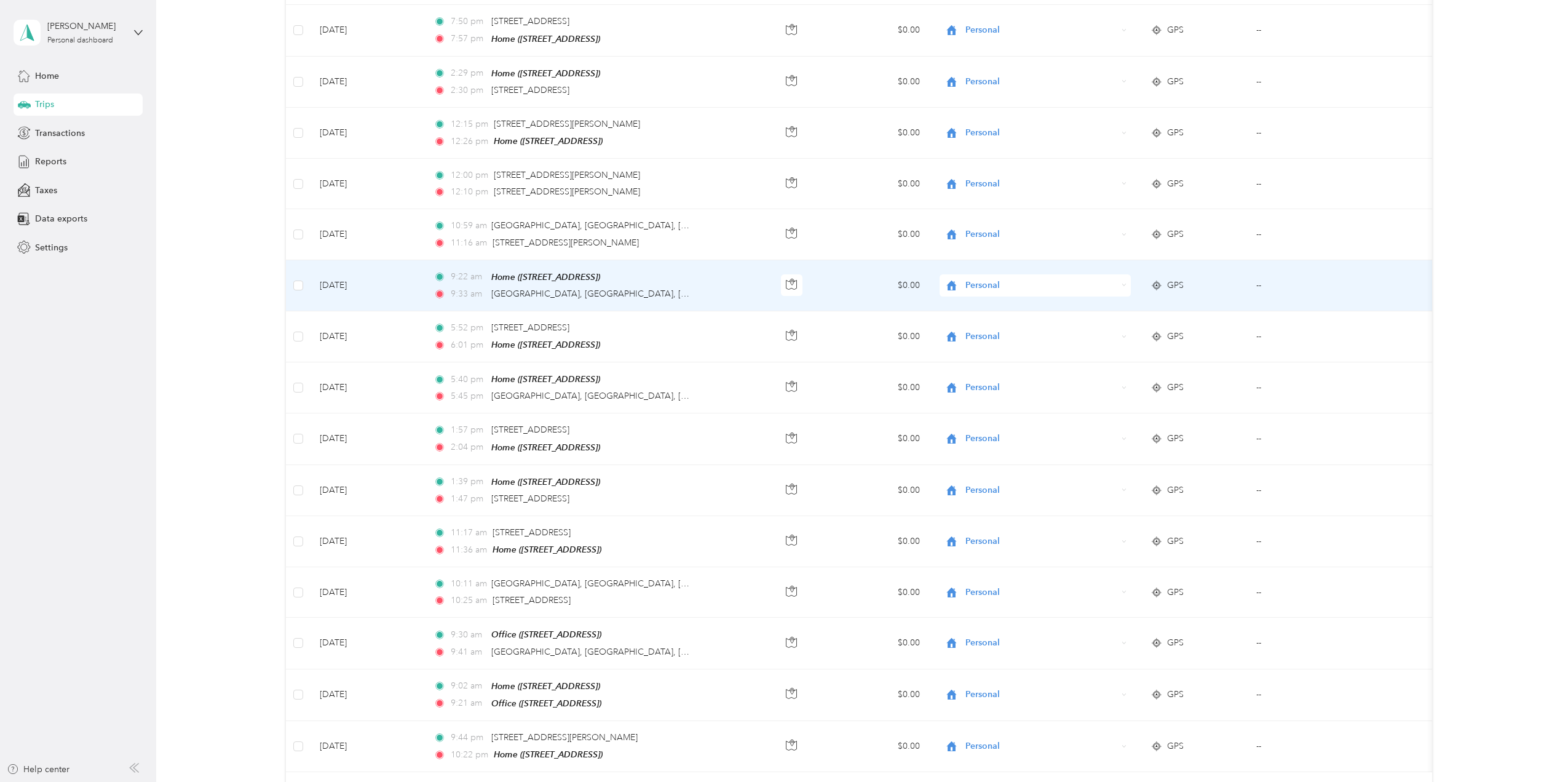
scroll to position [4585, 0]
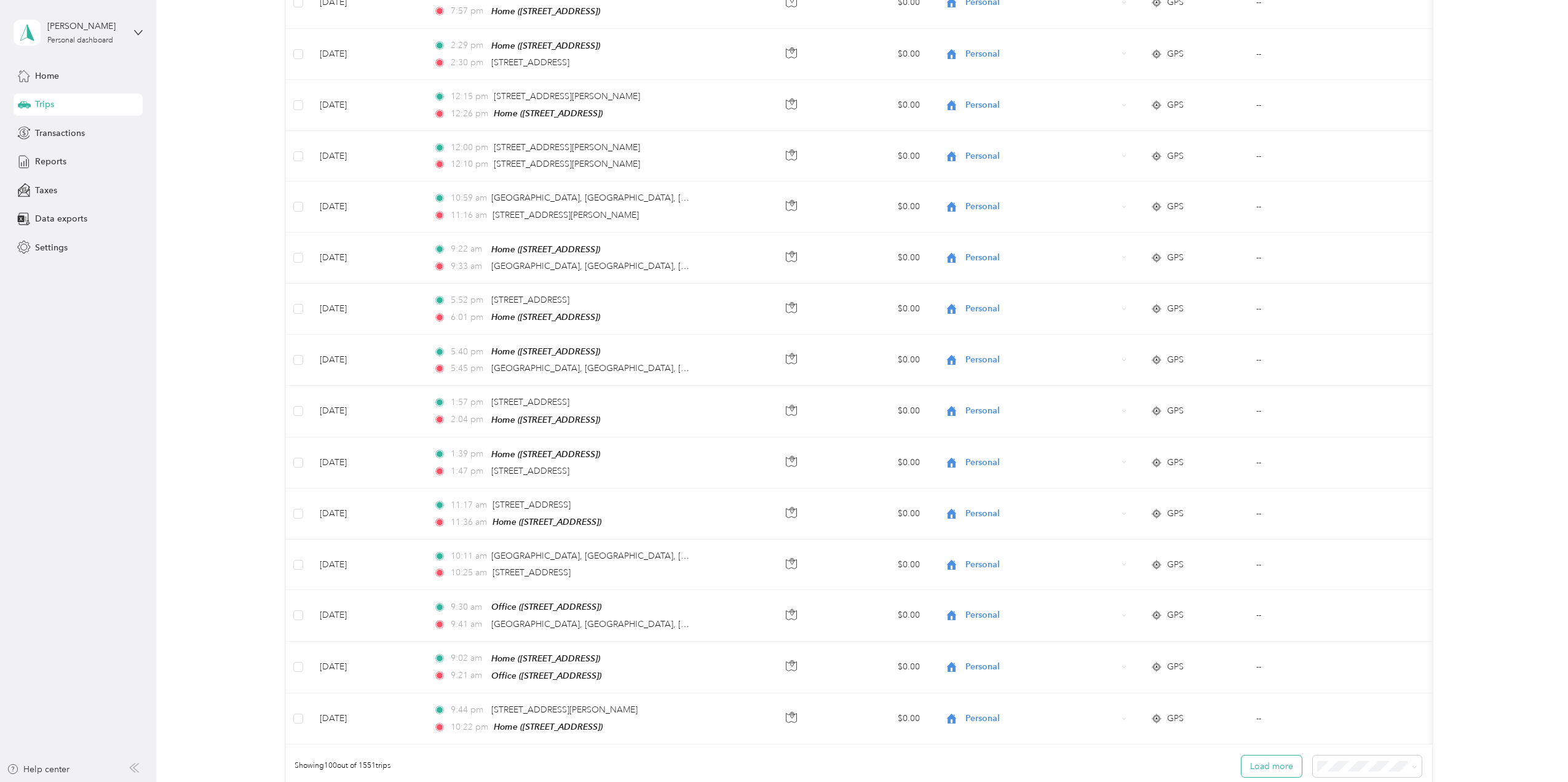
click at [938, 486] on button "Load more" at bounding box center [1272, 766] width 61 height 21
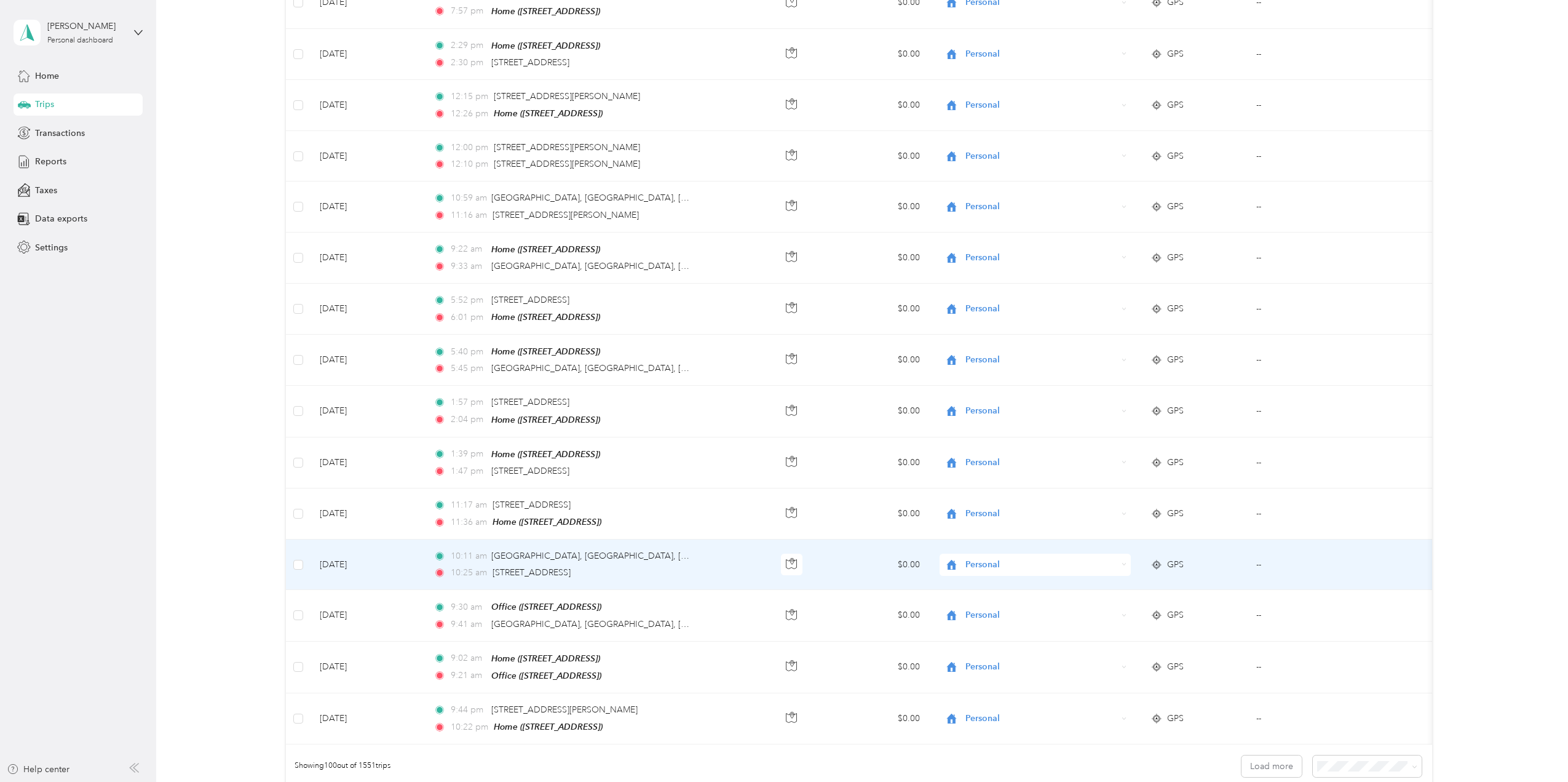
scroll to position [4708, 0]
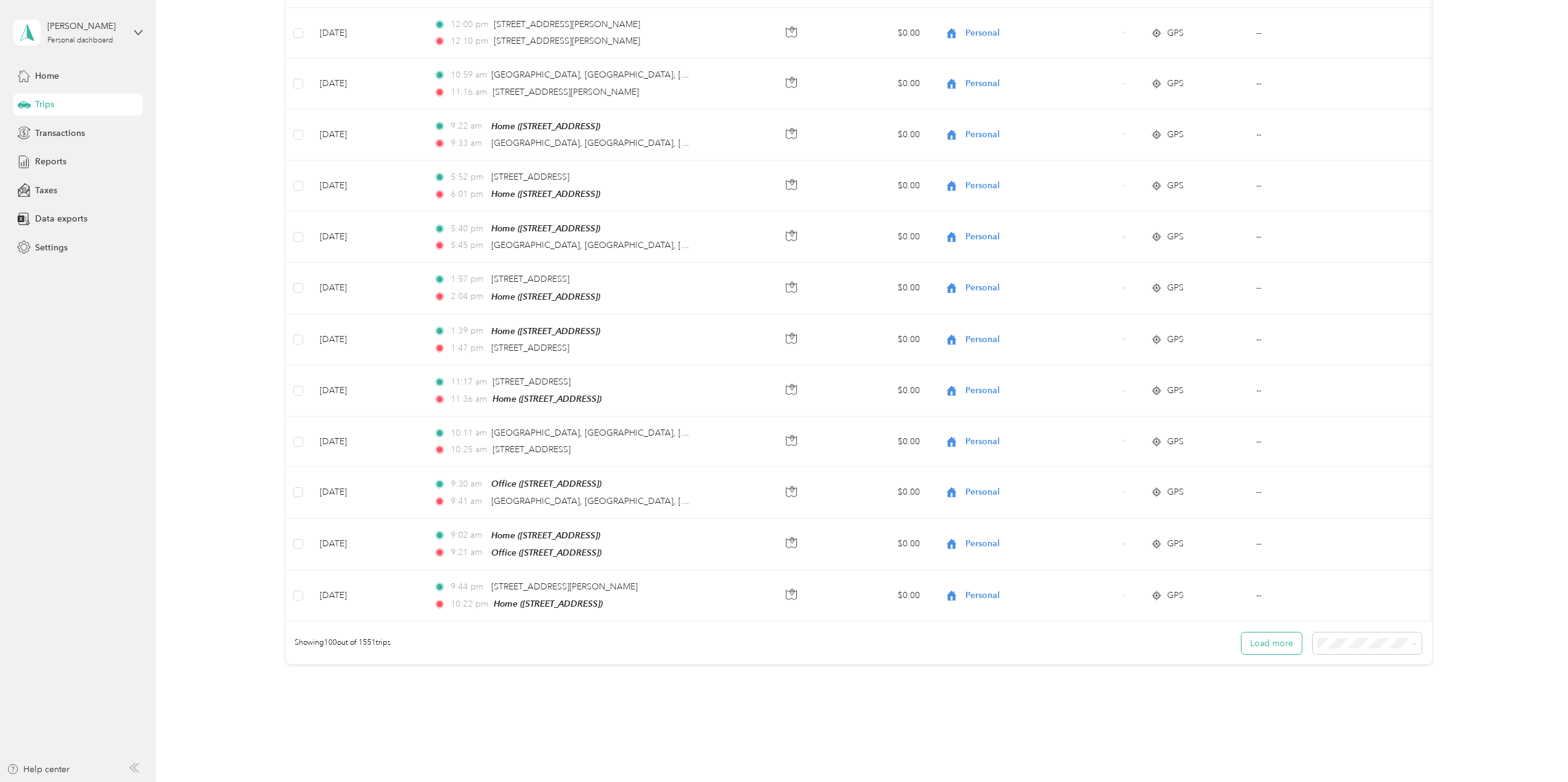
click at [938, 486] on button "Load more" at bounding box center [1272, 643] width 61 height 21
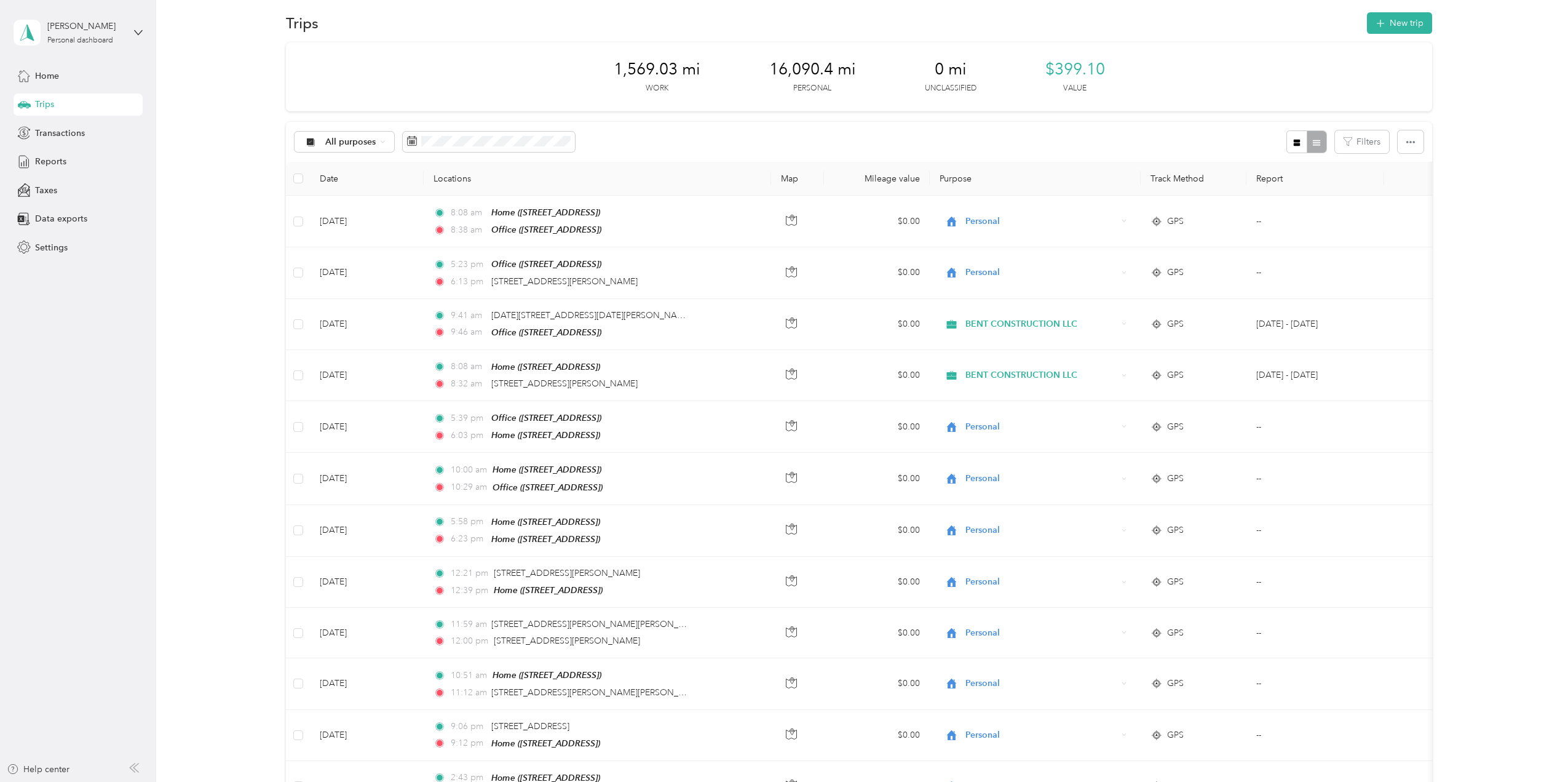
scroll to position [0, 0]
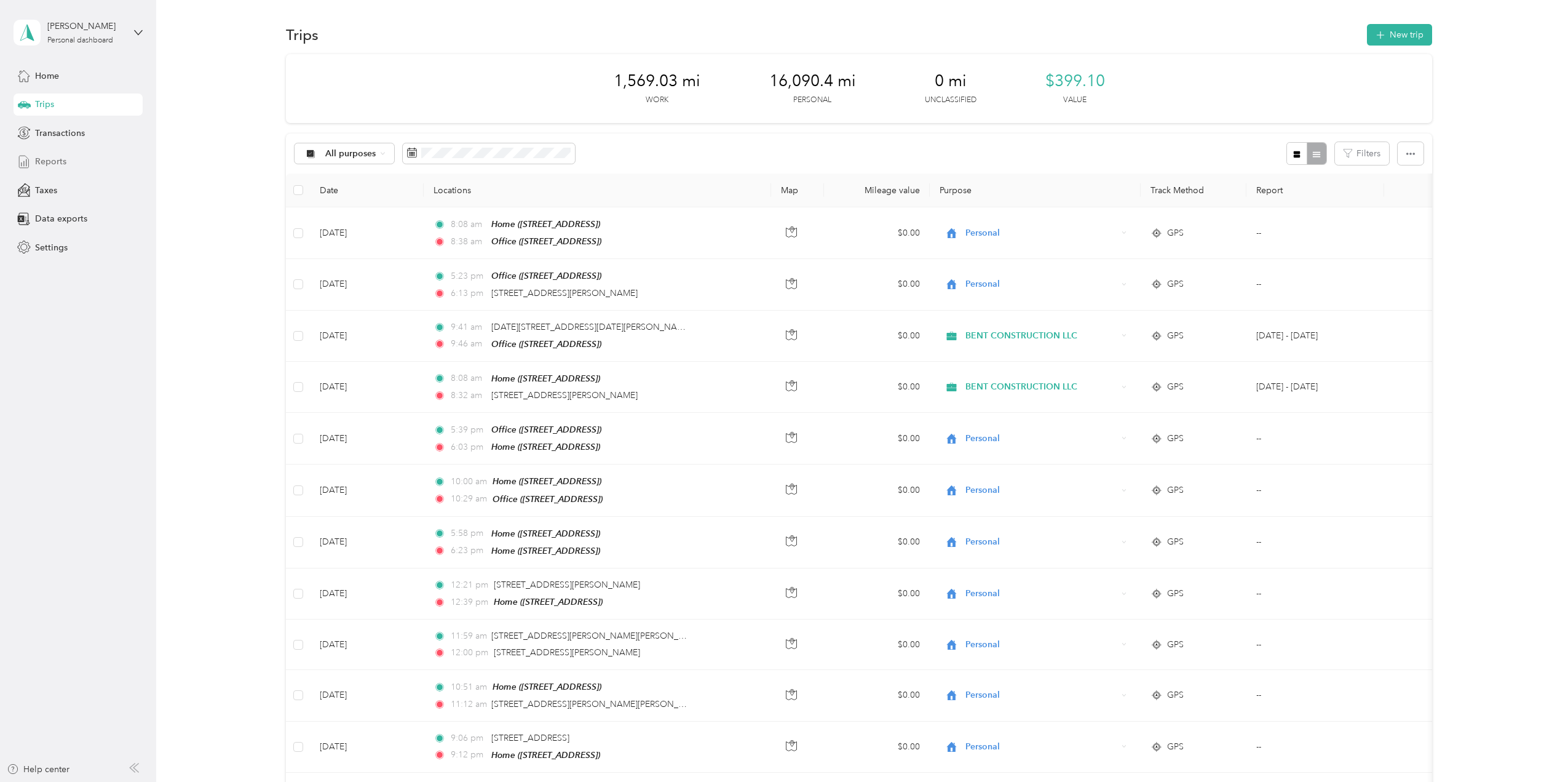
click at [107, 154] on div "Reports" at bounding box center [78, 161] width 129 height 22
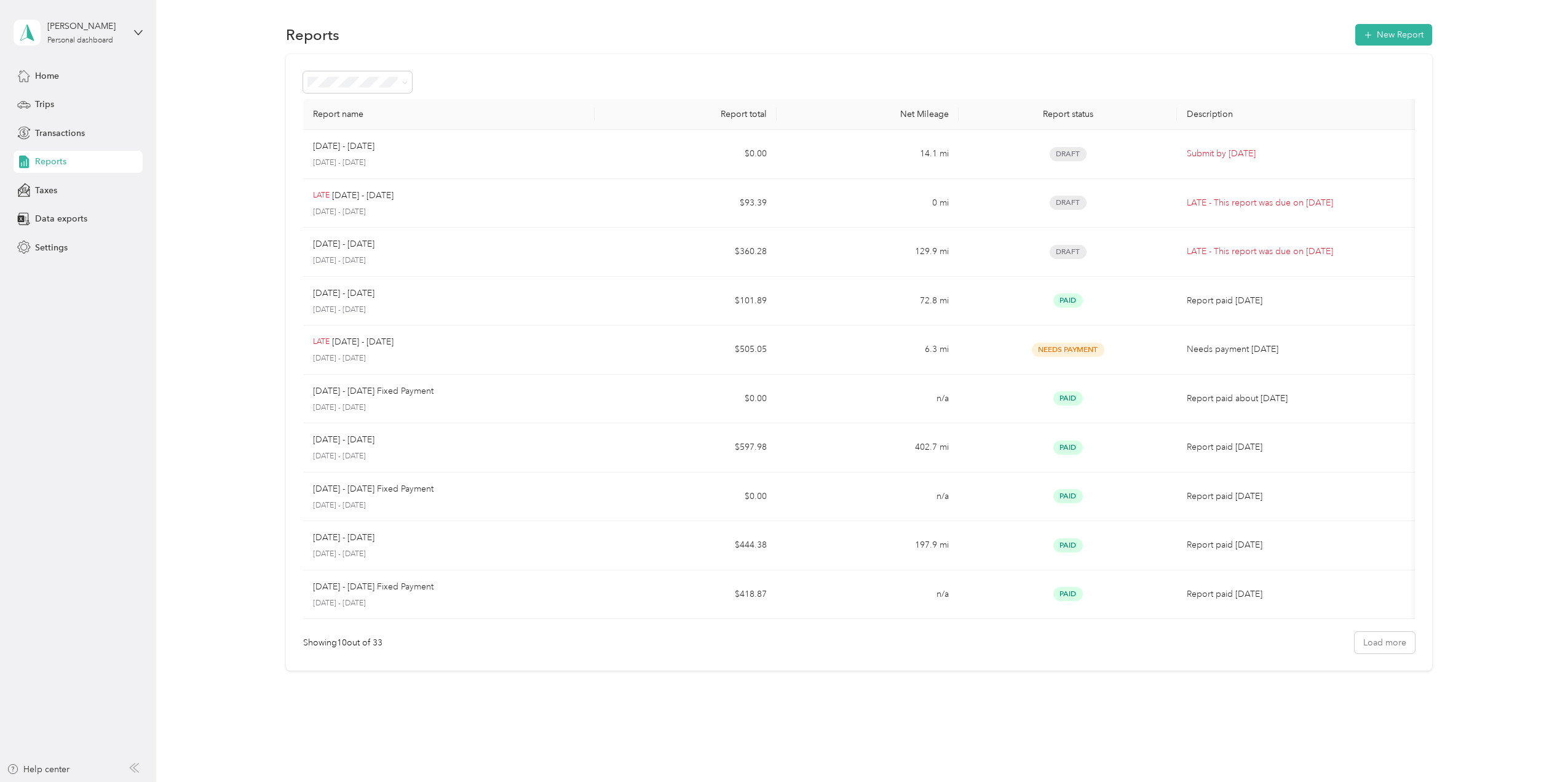
drag, startPoint x: 648, startPoint y: 199, endPoint x: 630, endPoint y: 229, distance: 35.0
click at [632, 229] on tbody "[DATE] - [DATE] [DATE] - [DATE] $0.00 14.1 mi Draft Submit by [DATE] LATE [DATE…" at bounding box center [861, 375] width 1117 height 489
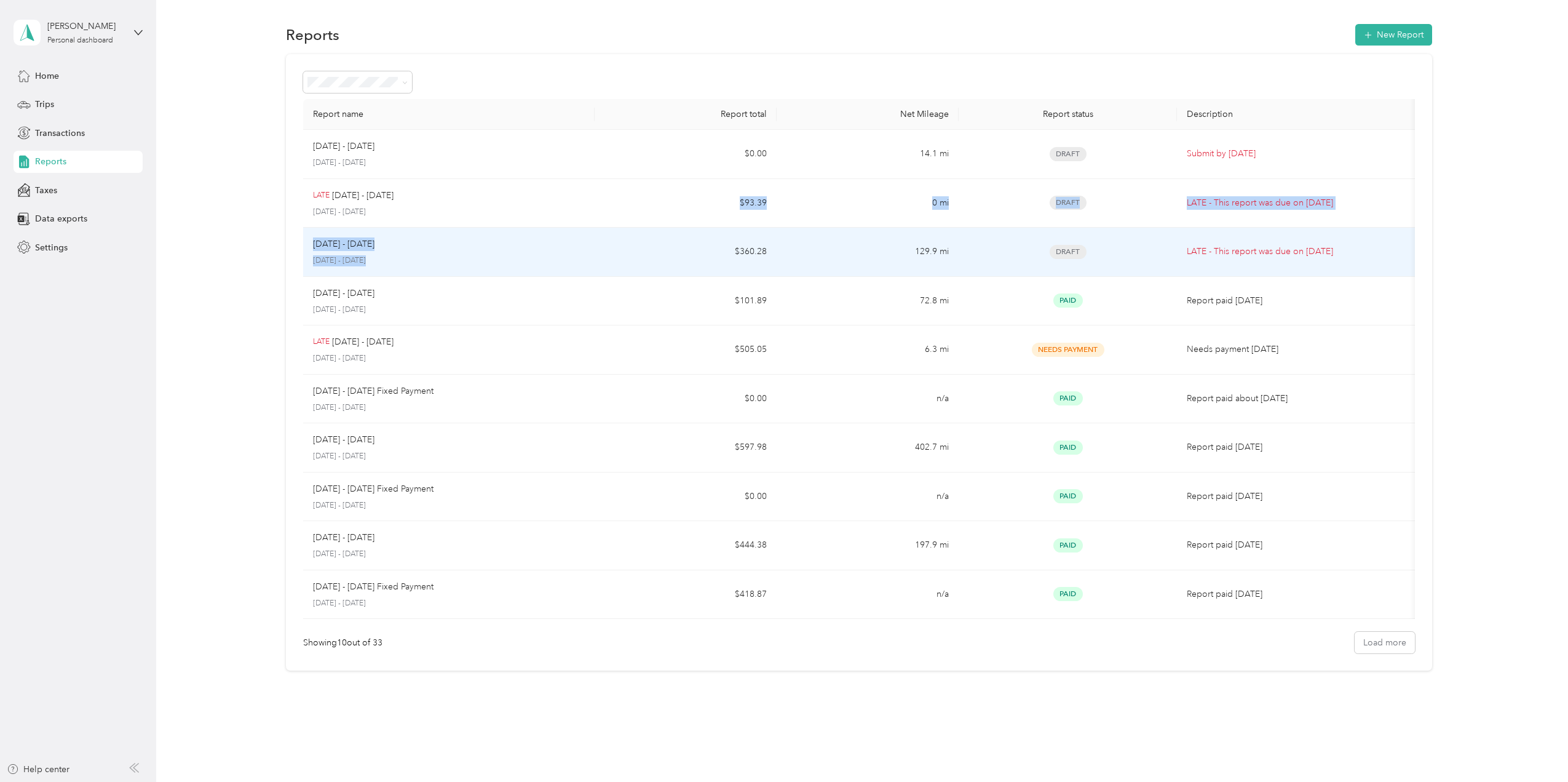
click at [629, 232] on td "$360.28" at bounding box center [685, 252] width 182 height 49
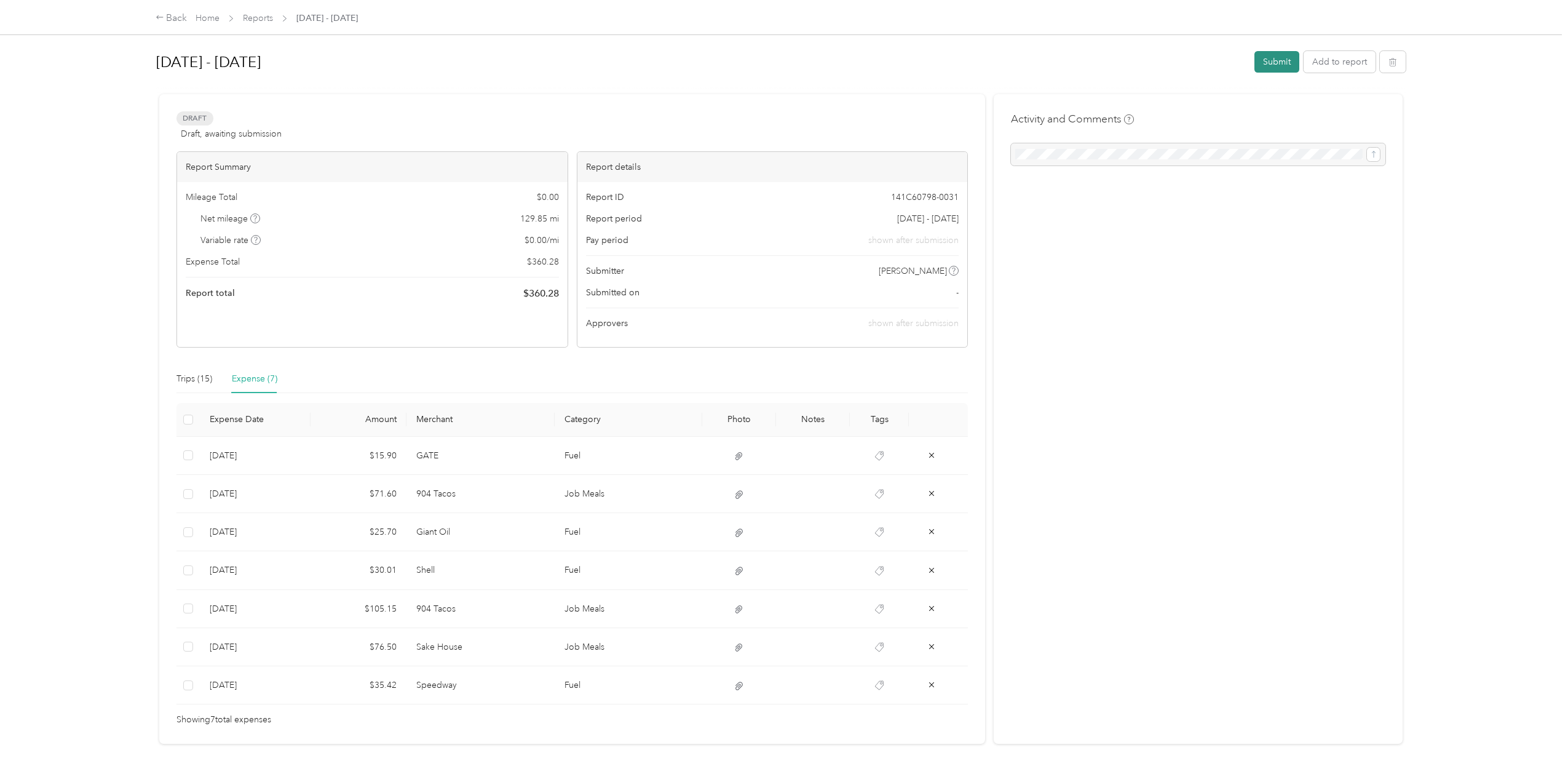
click at [938, 66] on button "Submit" at bounding box center [1277, 61] width 45 height 21
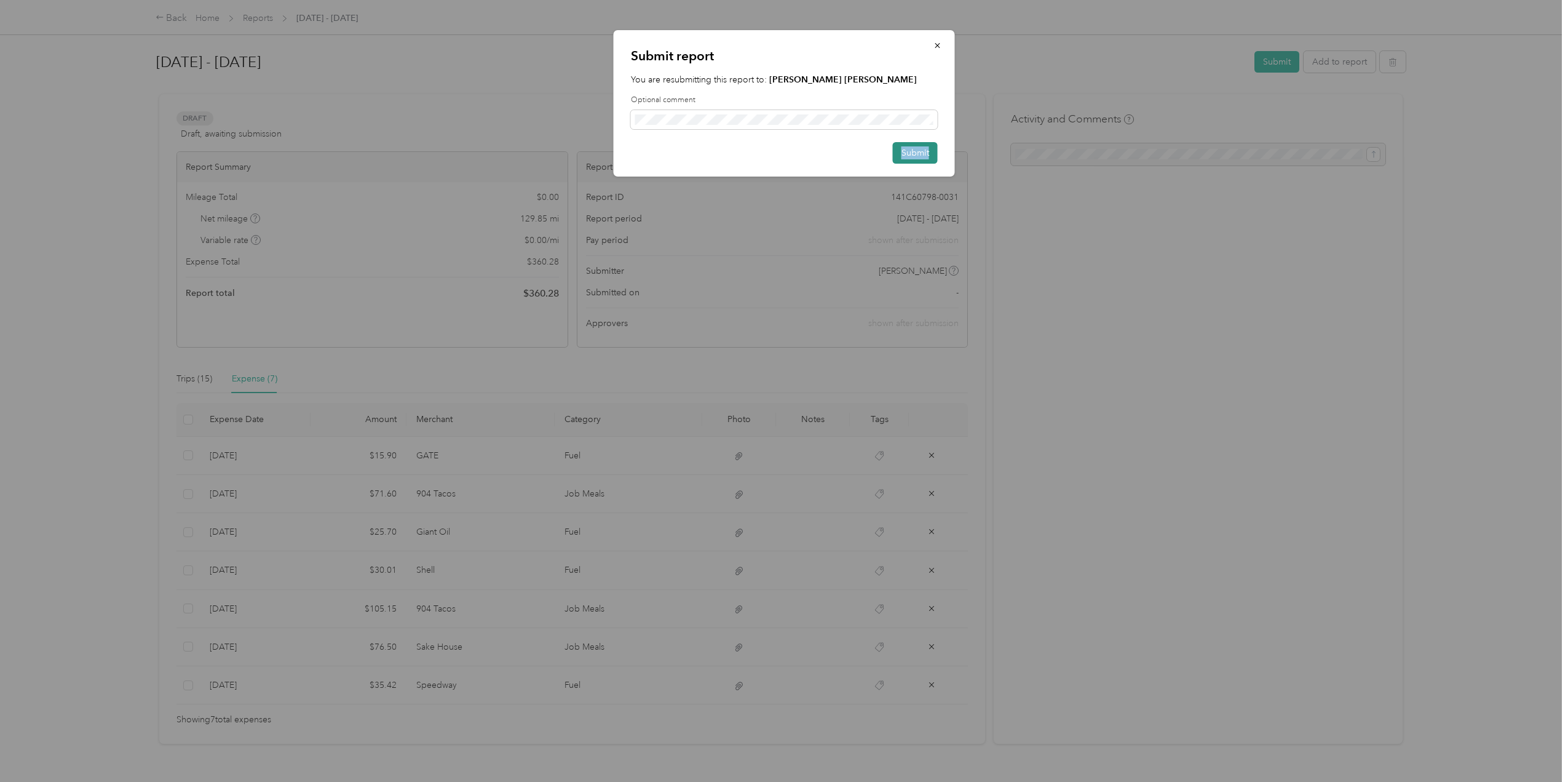
drag, startPoint x: 940, startPoint y: 151, endPoint x: 902, endPoint y: 150, distance: 38.0
click at [902, 150] on div "Submit report You are resubmitting this report to: [PERSON_NAME] [PERSON_NAME] …" at bounding box center [785, 103] width 342 height 147
click at [902, 150] on button "Submit" at bounding box center [915, 153] width 45 height 21
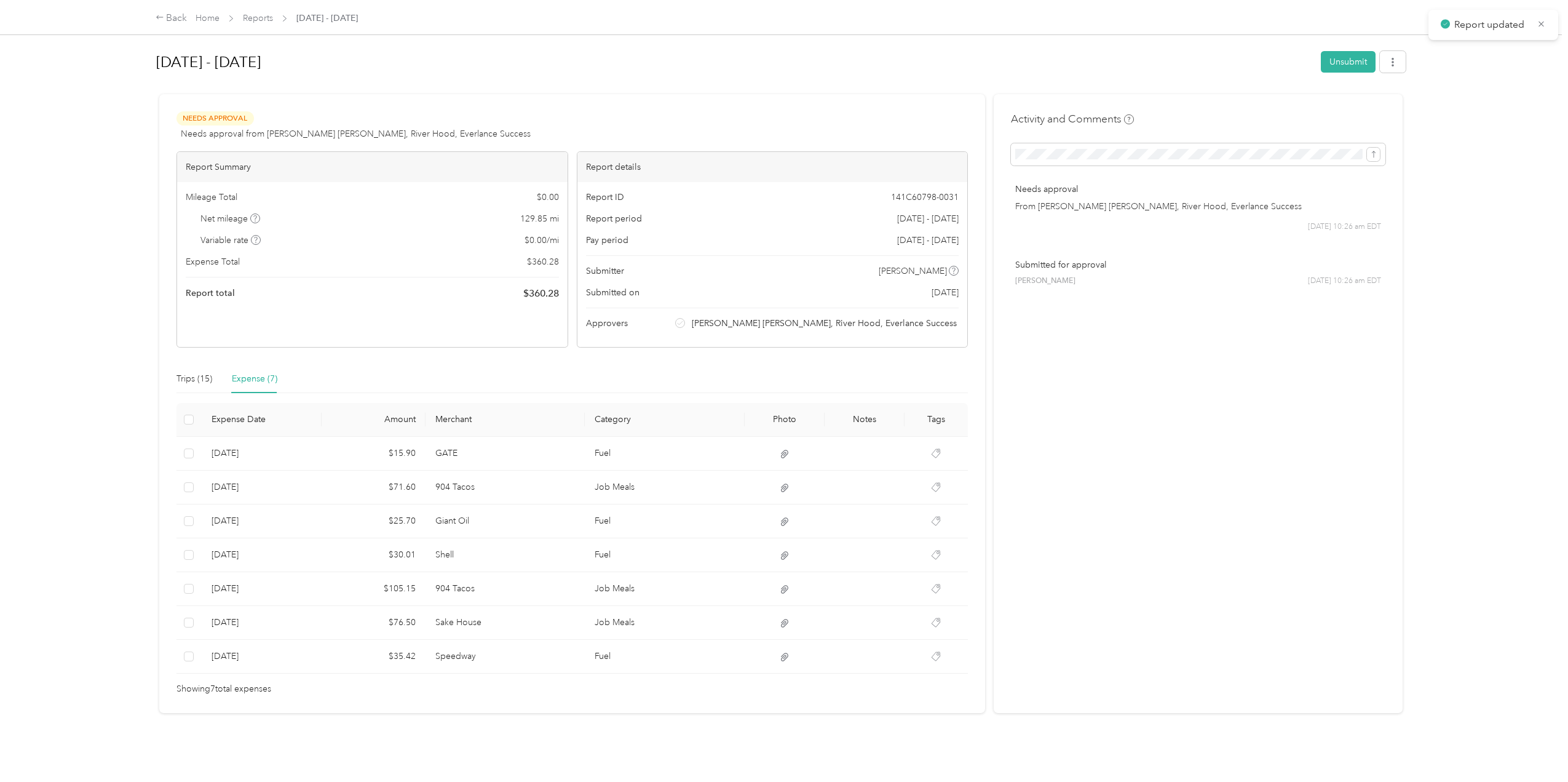
click at [156, 19] on icon at bounding box center [160, 18] width 9 height 9
